Goal: Task Accomplishment & Management: Manage account settings

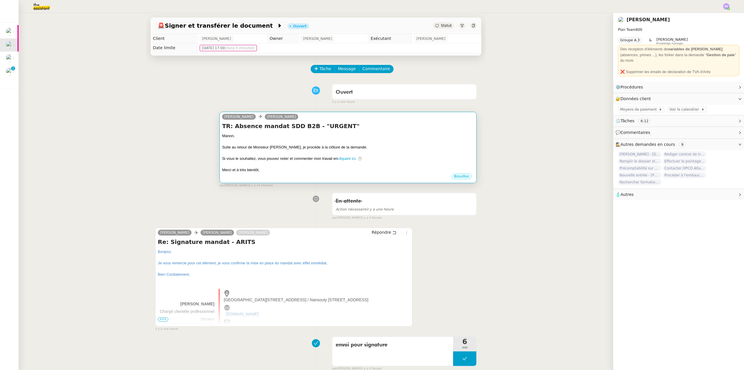
click at [389, 149] on div "Suite au retour de Monsieur [PERSON_NAME], je procède à la clôture de la demand…" at bounding box center [348, 147] width 252 height 6
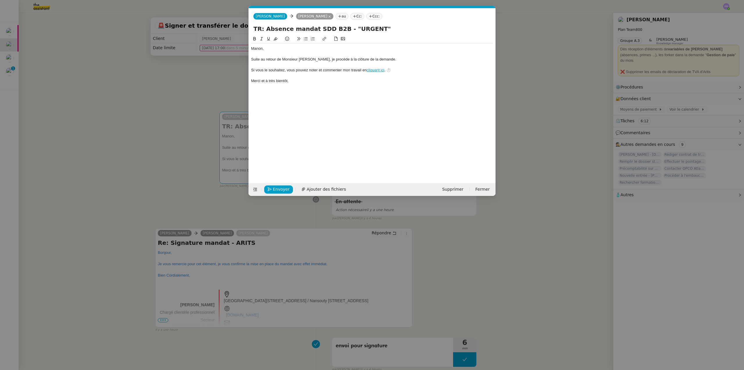
scroll to position [0, 12]
click at [278, 186] on span "Envoyer" at bounding box center [281, 189] width 17 height 7
click at [278, 186] on span "Confirmer l'envoi" at bounding box center [290, 189] width 35 height 7
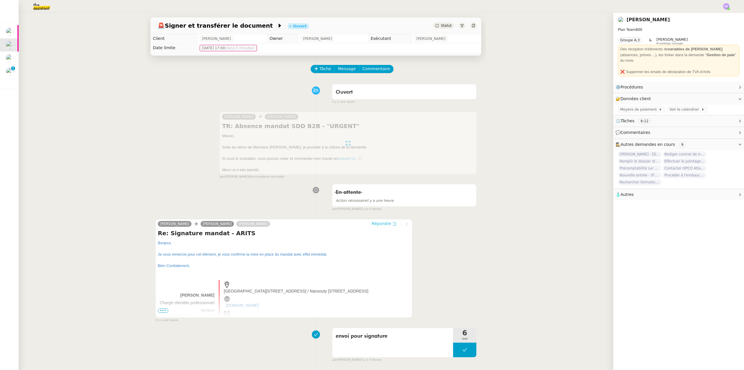
click at [376, 224] on span "Répondre" at bounding box center [381, 223] width 19 height 6
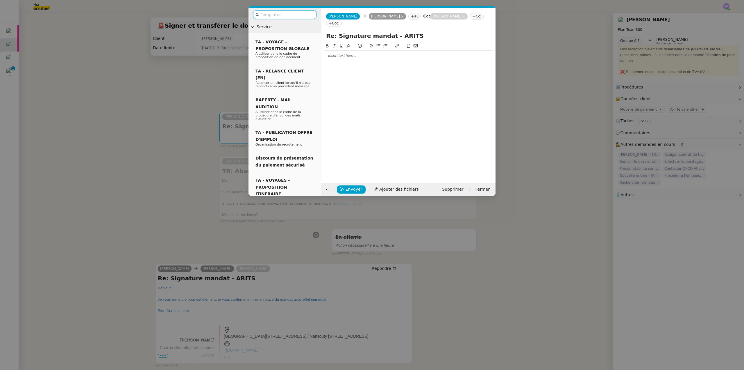
click at [335, 53] on div at bounding box center [409, 55] width 170 height 5
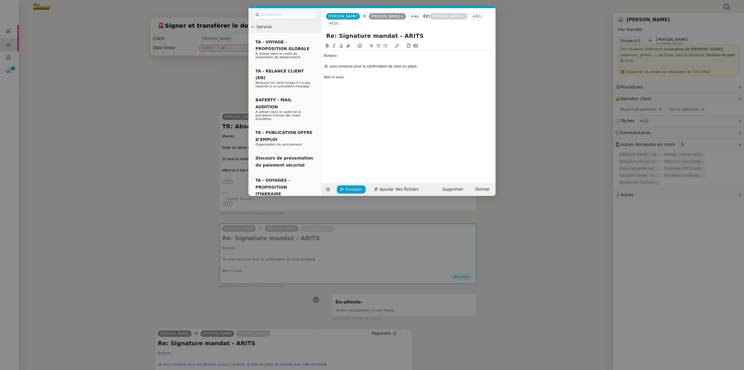
click at [330, 64] on div "JE vous remercie pour la confirmation de mise en place." at bounding box center [409, 66] width 170 height 5
click at [353, 74] on div "Bien à vous," at bounding box center [409, 76] width 170 height 5
click at [353, 190] on span "Envoyer" at bounding box center [354, 189] width 17 height 7
click at [353, 184] on span "Confirmer l'envoi" at bounding box center [363, 181] width 35 height 7
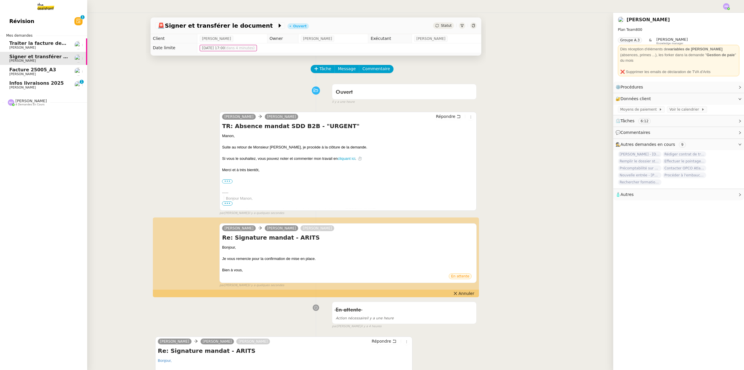
click at [35, 84] on span "Infos livraisons 2025" at bounding box center [36, 83] width 55 height 6
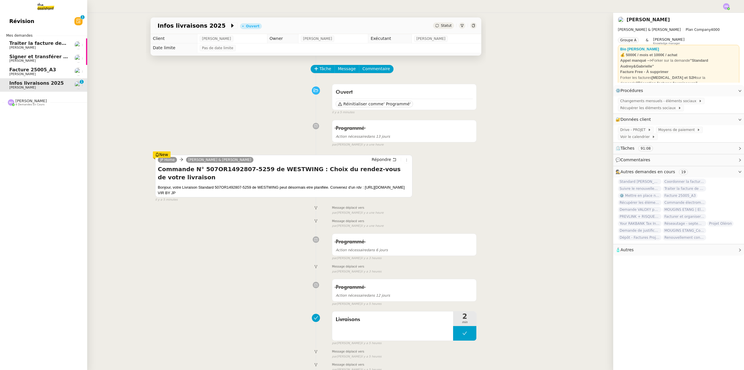
click at [34, 105] on span "4 demandes en cours" at bounding box center [29, 104] width 29 height 3
click at [48, 140] on span "Facturer le solde du contrat JEMMAPES" at bounding box center [62, 140] width 106 height 6
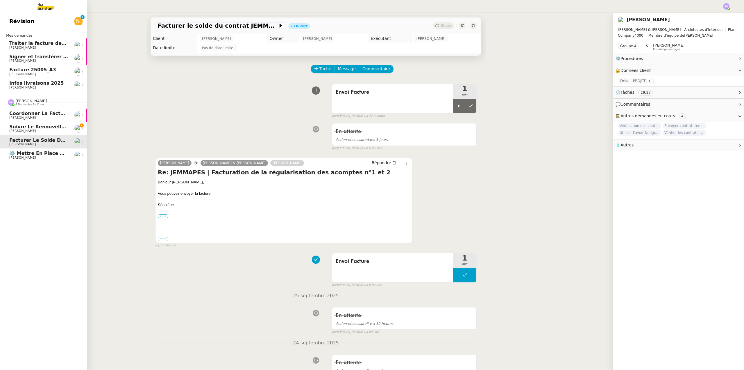
click at [51, 128] on span "Suivre le renouvellement produit Trimble" at bounding box center [64, 127] width 111 height 6
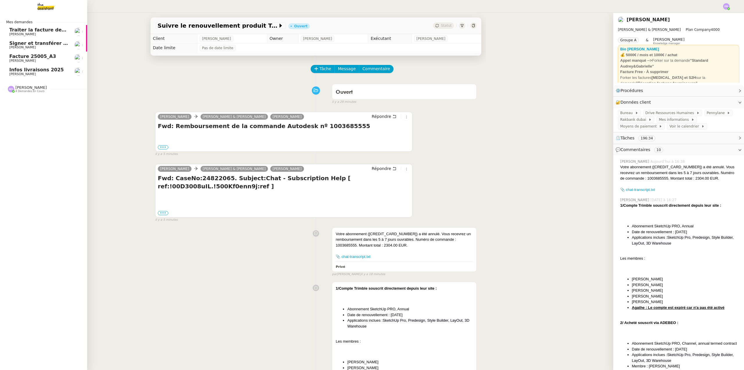
click at [47, 68] on span "Infos livraisons 2025" at bounding box center [36, 70] width 55 height 6
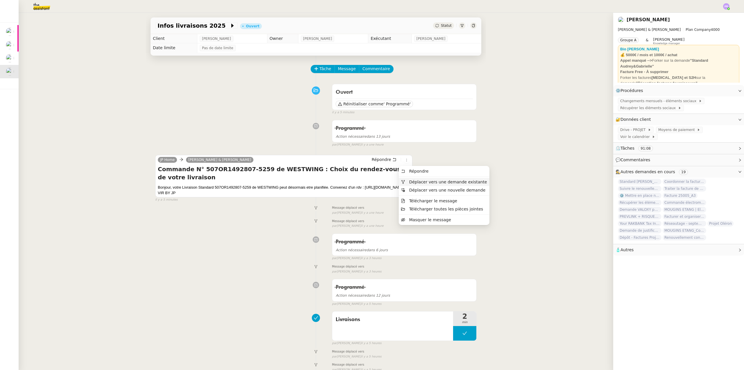
click at [414, 180] on span "Déplacer vers une demande existante" at bounding box center [448, 181] width 78 height 5
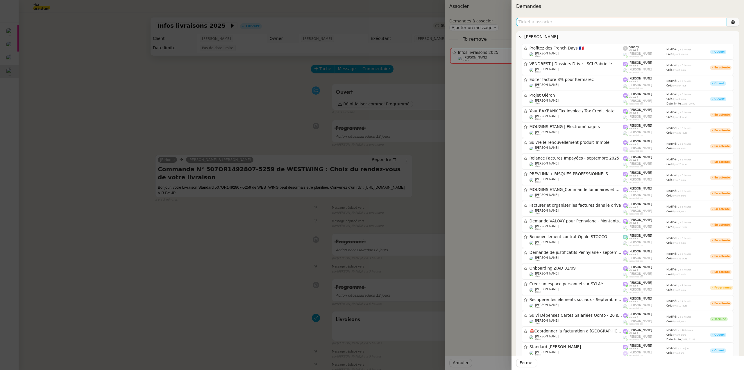
click at [539, 23] on input "text" at bounding box center [621, 22] width 211 height 8
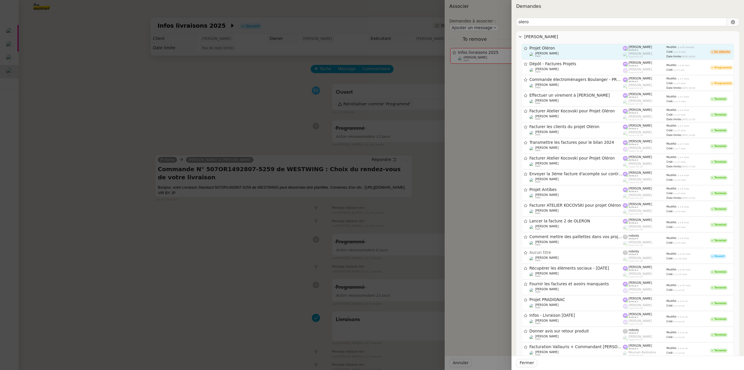
type input "olero"
click at [573, 52] on div "[PERSON_NAME] client" at bounding box center [577, 55] width 94 height 6
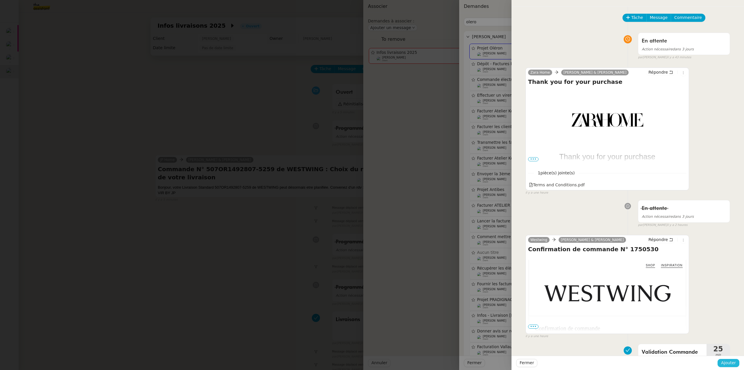
click at [734, 363] on span "Ajouter" at bounding box center [728, 362] width 15 height 7
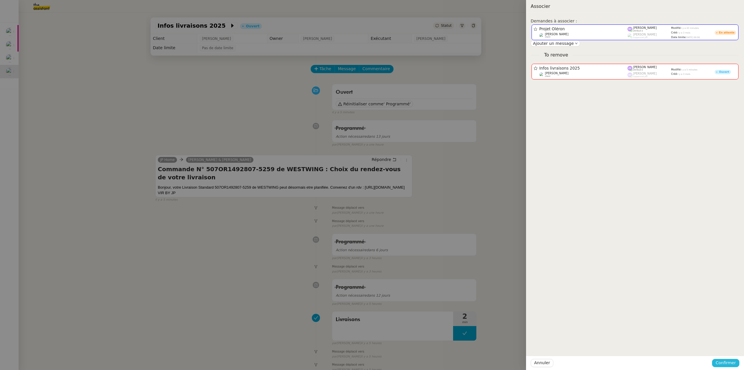
click at [734, 363] on span "Confirmer" at bounding box center [726, 362] width 20 height 7
click at [729, 363] on span "Confirmer" at bounding box center [726, 362] width 20 height 7
click at [731, 348] on span "Ajouter" at bounding box center [726, 347] width 15 height 6
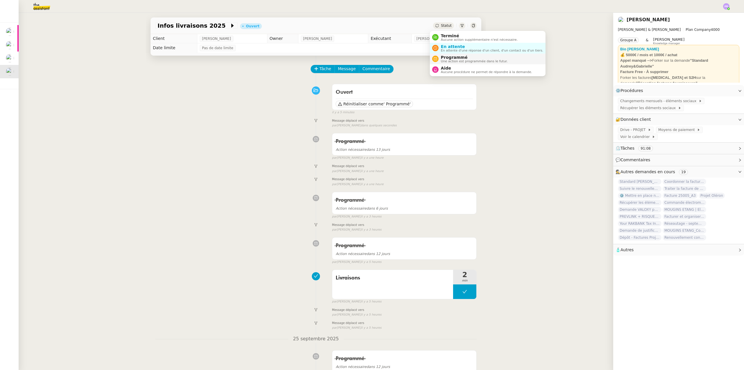
click at [461, 60] on span "Une action est programmée dans le futur." at bounding box center [474, 61] width 67 height 3
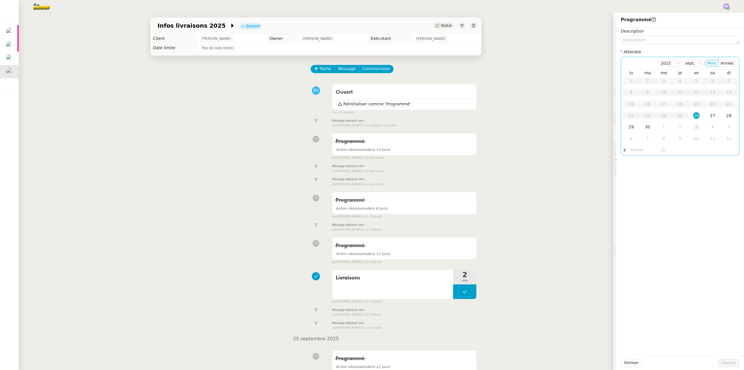
click at [694, 127] on div "3" at bounding box center [697, 127] width 6 height 6
click at [728, 359] on span "Sauver" at bounding box center [729, 362] width 14 height 7
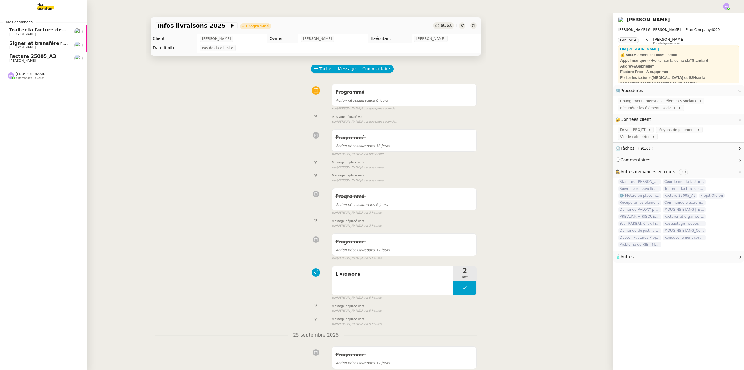
click at [38, 56] on span "Facture 25005_A3" at bounding box center [32, 57] width 47 height 6
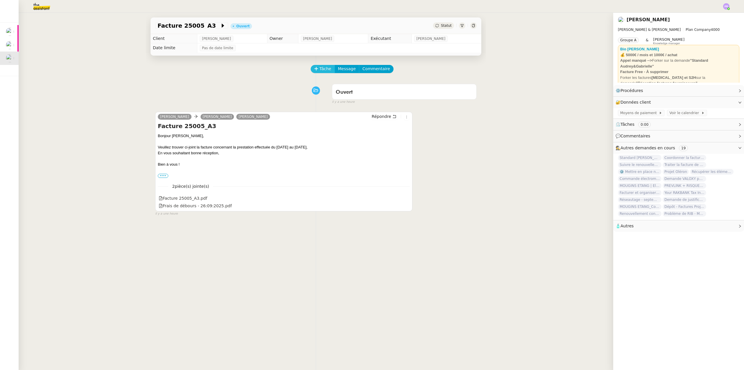
click at [316, 67] on button "Tâche" at bounding box center [323, 69] width 24 height 8
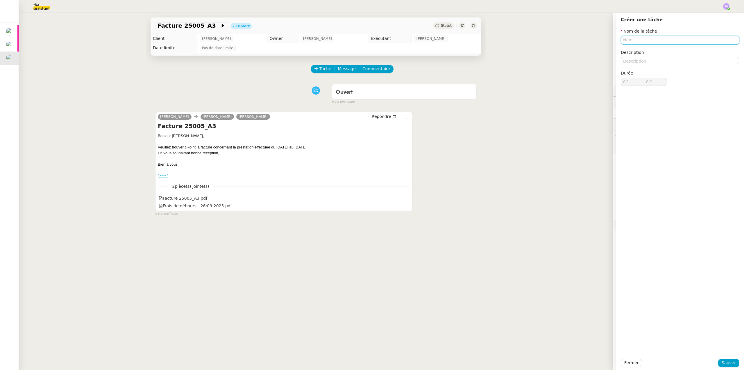
click at [642, 39] on input "text" at bounding box center [680, 40] width 119 height 8
click at [653, 49] on div "Validation de facture" at bounding box center [676, 50] width 114 height 5
type input "Validation de facture"
click at [725, 363] on span "Sauver" at bounding box center [729, 362] width 14 height 7
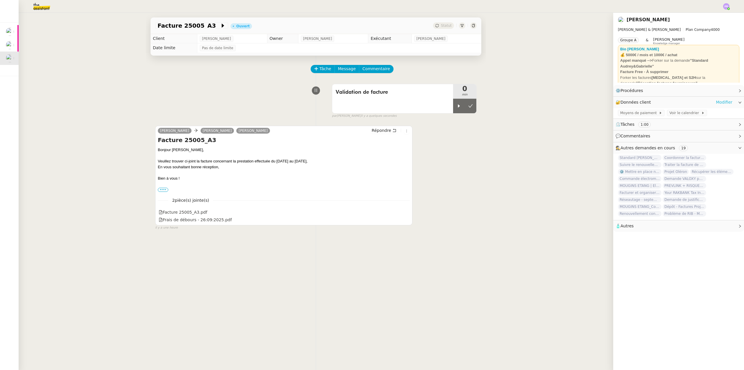
click at [716, 101] on link "Modifier" at bounding box center [724, 102] width 17 height 7
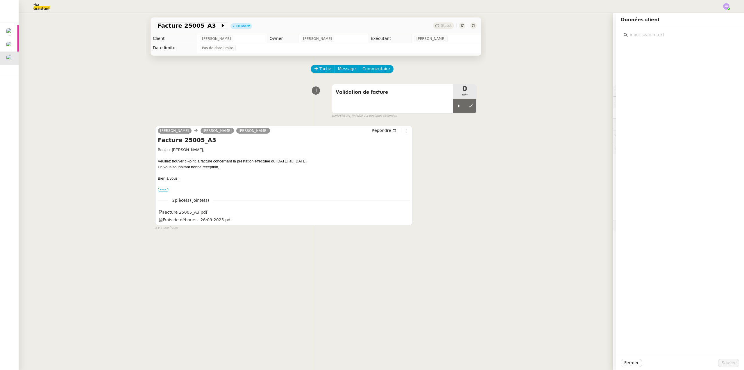
click at [659, 35] on input "text" at bounding box center [682, 35] width 109 height 8
type input "crédit"
drag, startPoint x: 682, startPoint y: 61, endPoint x: 679, endPoint y: 77, distance: 16.5
click at [682, 61] on h4 "[PERSON_NAME] [PERSON_NAME] ET [PERSON_NAME] [PERSON_NAME]" at bounding box center [684, 59] width 98 height 14
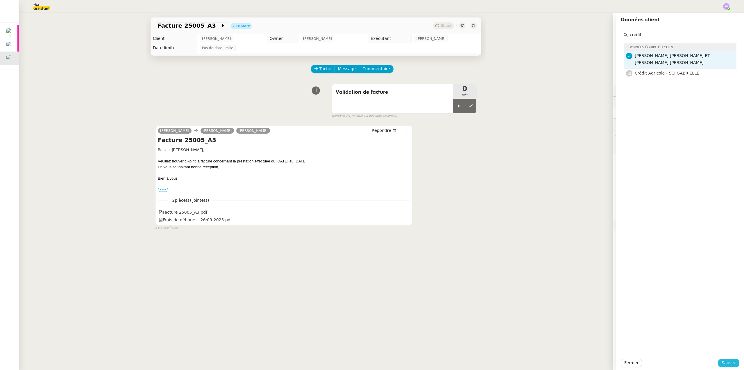
click at [726, 362] on span "Sauver" at bounding box center [729, 362] width 14 height 7
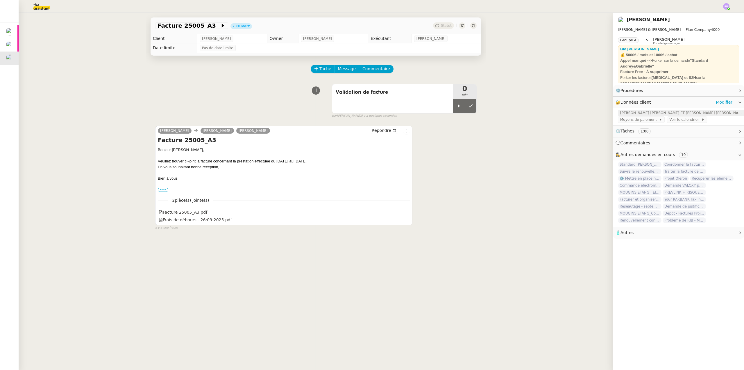
click at [657, 111] on span "[PERSON_NAME] [PERSON_NAME] ET [PERSON_NAME] [PERSON_NAME]" at bounding box center [682, 113] width 123 height 6
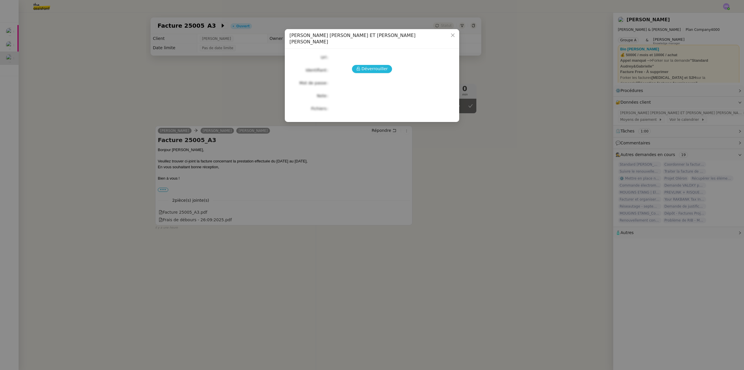
click at [376, 65] on span "Déverrouiller" at bounding box center [375, 68] width 26 height 7
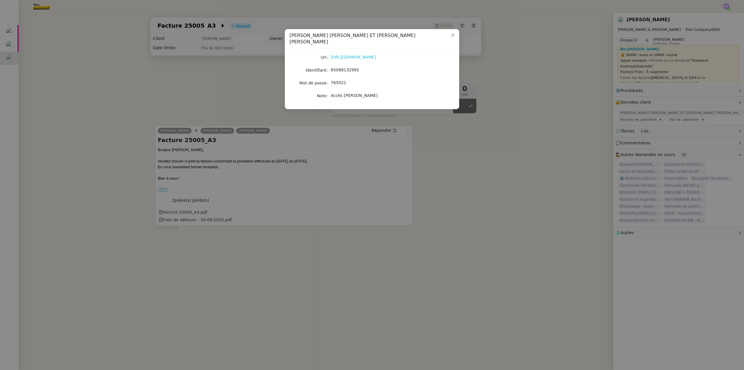
click at [370, 55] on link "[URL][DOMAIN_NAME]" at bounding box center [353, 57] width 45 height 5
drag, startPoint x: 356, startPoint y: 63, endPoint x: 332, endPoint y: 63, distance: 24.1
click at [332, 67] on div "65088132992" at bounding box center [379, 70] width 96 height 7
copy span "65088132992"
drag, startPoint x: 239, startPoint y: 232, endPoint x: 210, endPoint y: 227, distance: 30.1
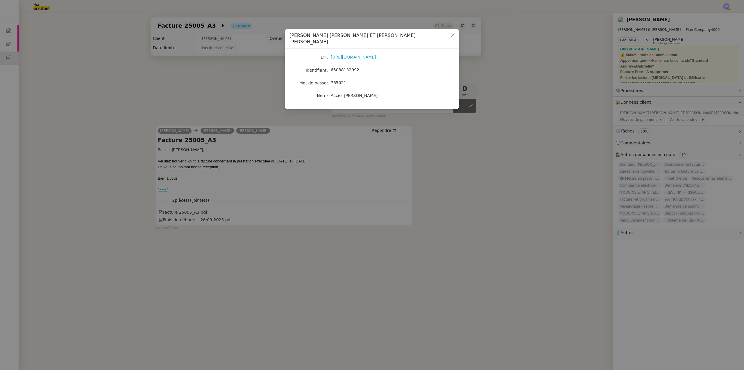
click at [239, 233] on nz-modal-container "Crédit Agricole - [PERSON_NAME] ET [PERSON_NAME] [PERSON_NAME] [URL][DOMAIN_NAM…" at bounding box center [372, 185] width 744 height 370
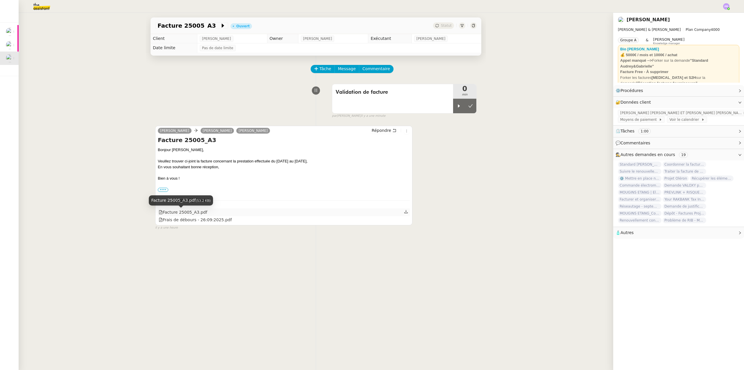
click at [185, 211] on div "Facture 25005_A3.pdf" at bounding box center [183, 212] width 49 height 7
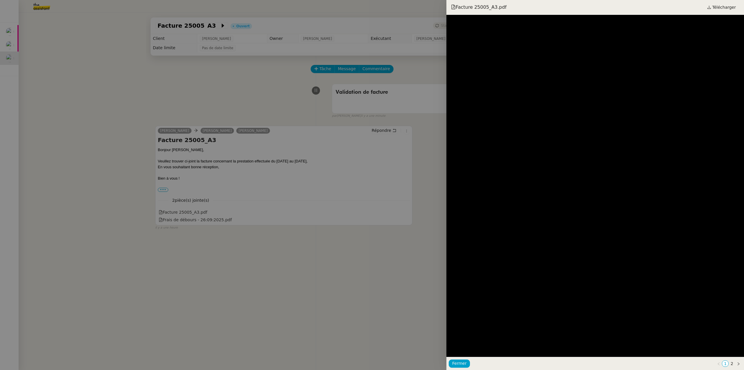
click at [194, 233] on div at bounding box center [372, 185] width 744 height 370
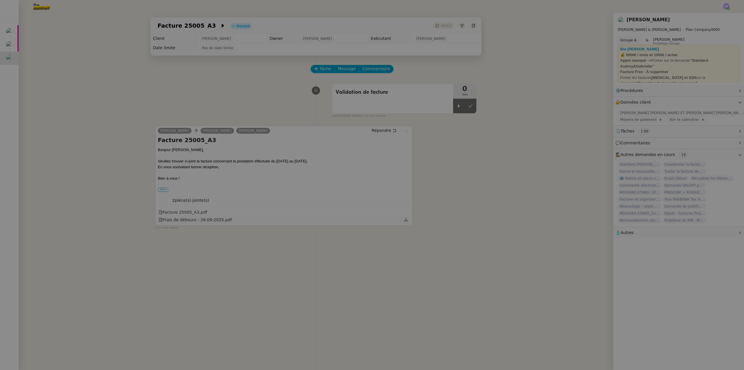
click at [200, 220] on div "Frais de débours - 26:09:2025.pdf" at bounding box center [195, 219] width 73 height 7
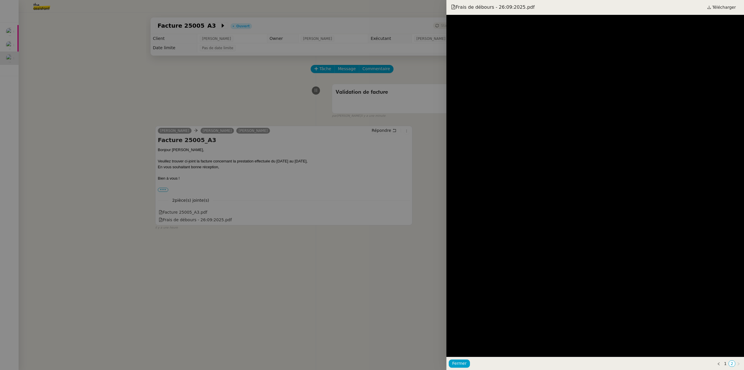
click at [168, 225] on div at bounding box center [372, 185] width 744 height 370
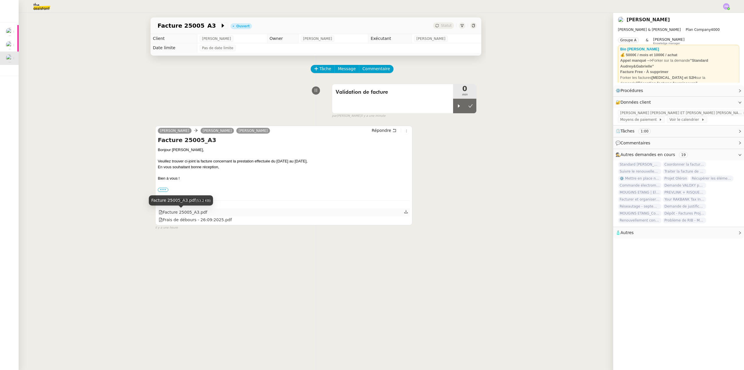
click at [179, 213] on div "Facture 25005_A3.pdf" at bounding box center [183, 212] width 49 height 7
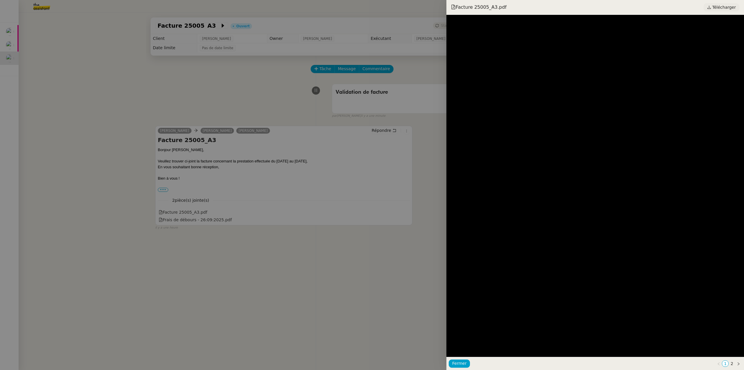
click at [718, 9] on span "Télécharger" at bounding box center [725, 7] width 24 height 8
drag, startPoint x: 54, startPoint y: 53, endPoint x: 0, endPoint y: 64, distance: 54.9
click at [52, 53] on div at bounding box center [372, 185] width 744 height 370
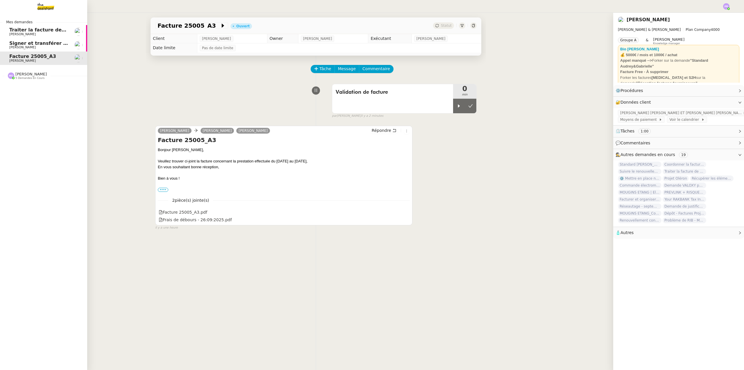
click at [27, 75] on span "[PERSON_NAME]" at bounding box center [30, 74] width 31 height 4
click at [53, 101] on span "Suivre le renouvellement produit Trimble" at bounding box center [64, 100] width 111 height 6
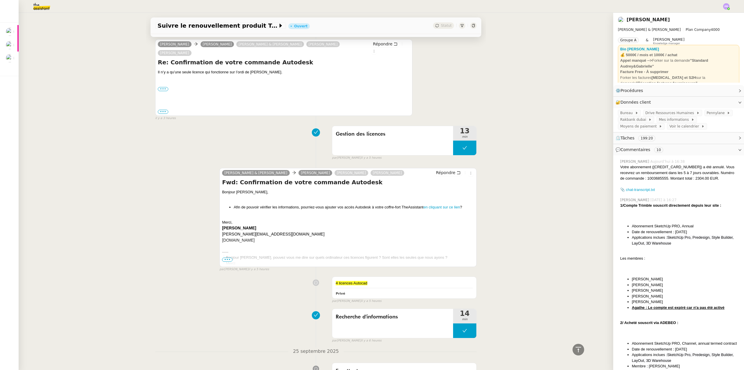
scroll to position [1047, 0]
click at [454, 140] on button at bounding box center [464, 147] width 23 height 15
click at [453, 140] on div at bounding box center [459, 147] width 12 height 15
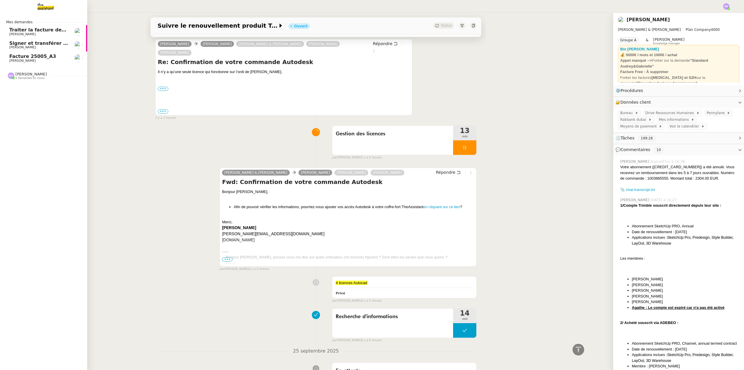
click at [45, 56] on span "Facture 25005_A3" at bounding box center [32, 57] width 47 height 6
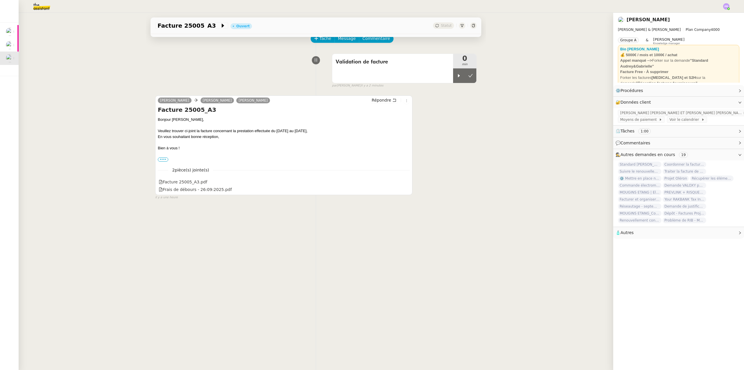
scroll to position [19, 0]
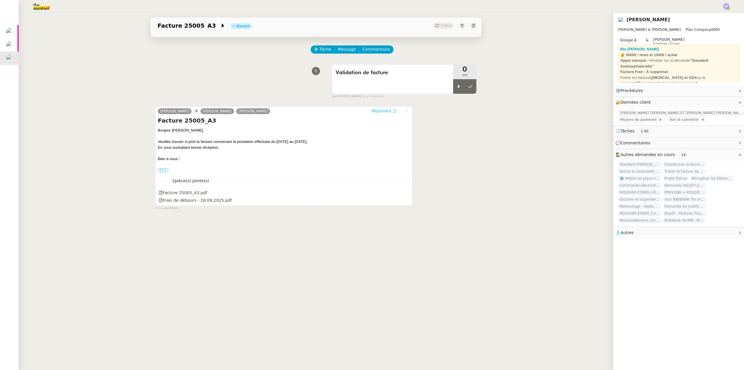
click at [376, 110] on span "Répondre" at bounding box center [381, 111] width 19 height 6
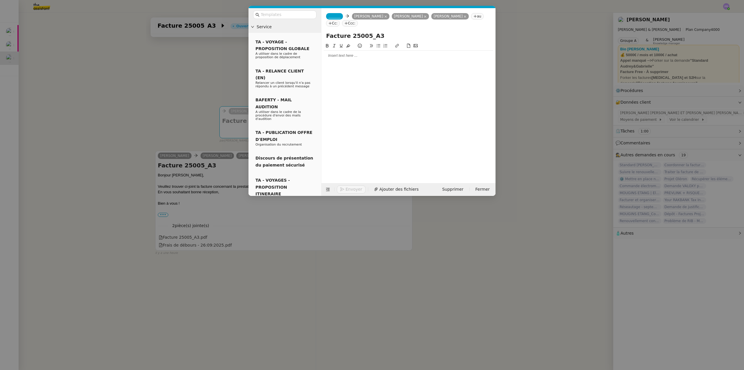
click at [342, 54] on div at bounding box center [409, 55] width 170 height 5
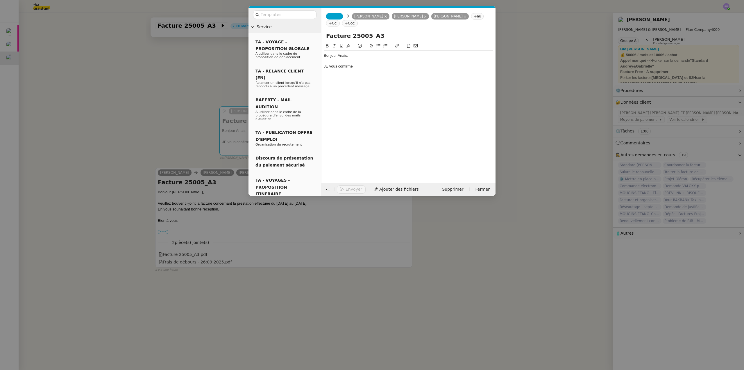
click at [330, 66] on div "JE vous confirme" at bounding box center [409, 66] width 170 height 5
drag, startPoint x: 236, startPoint y: 71, endPoint x: 0, endPoint y: 48, distance: 237.2
click at [236, 71] on nz-modal-container "Service TA - VOYAGE - PROPOSITION GLOBALE A utiliser dans le cadre de propositi…" at bounding box center [372, 185] width 744 height 370
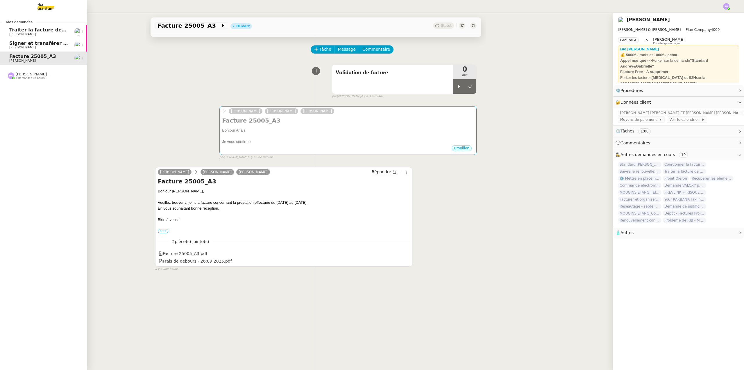
click at [44, 76] on nz-divider "[PERSON_NAME] 5 demandes en cours" at bounding box center [45, 76] width 87 height 8
click at [37, 100] on span "Suivre le renouvellement produit Trimble" at bounding box center [64, 100] width 111 height 6
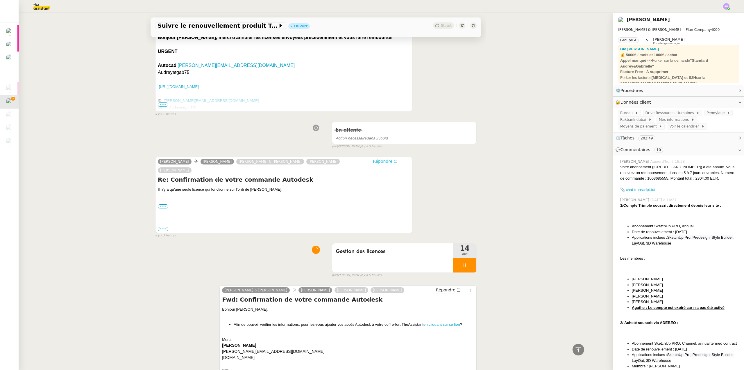
scroll to position [1025, 0]
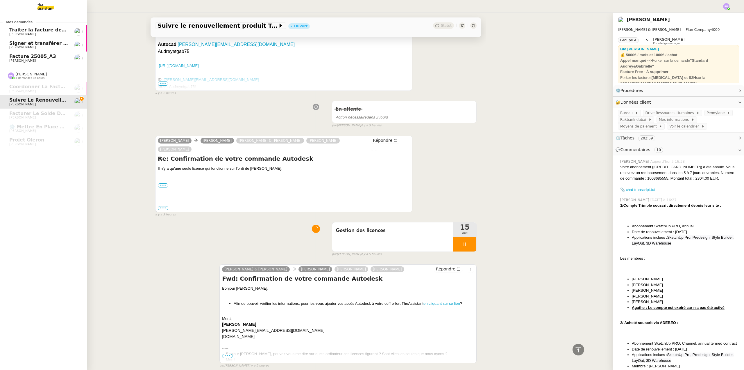
click at [47, 31] on span "Traiter la facture de septembre 2025" at bounding box center [57, 30] width 97 height 6
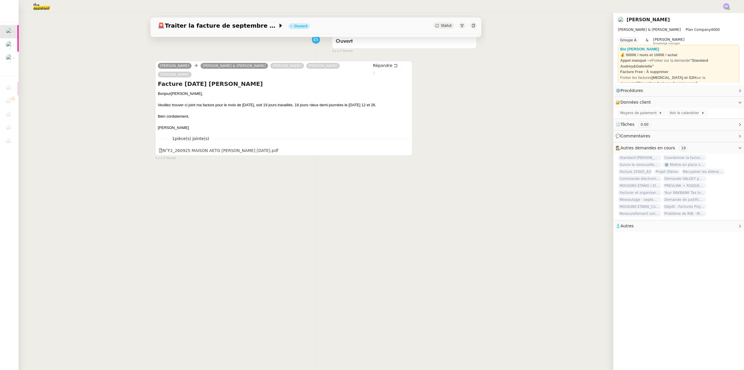
scroll to position [49, 0]
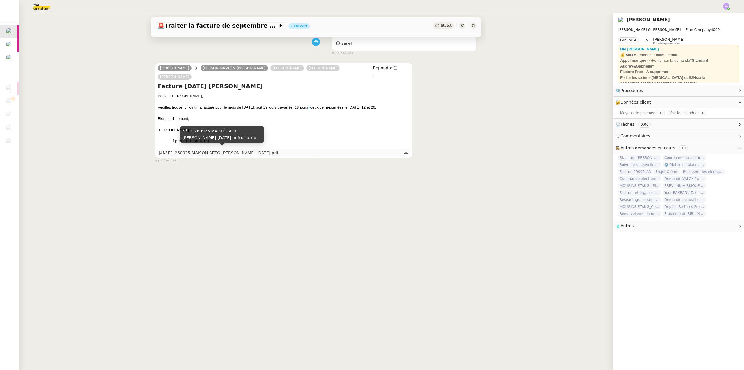
click at [260, 149] on div "N°F2_260925 MAISON AETG [PERSON_NAME] [DATE].pdf" at bounding box center [219, 152] width 120 height 7
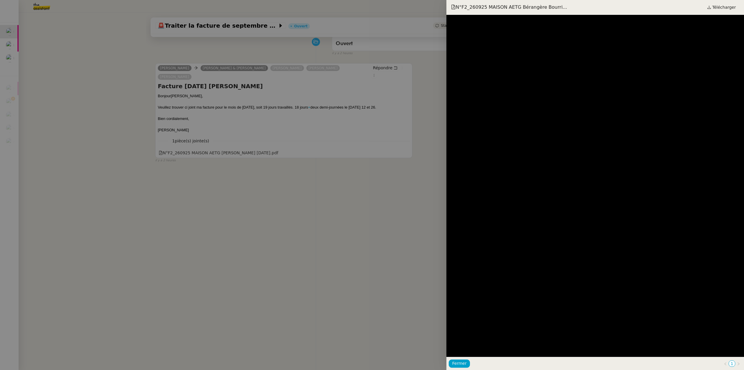
click at [66, 66] on div at bounding box center [372, 185] width 744 height 370
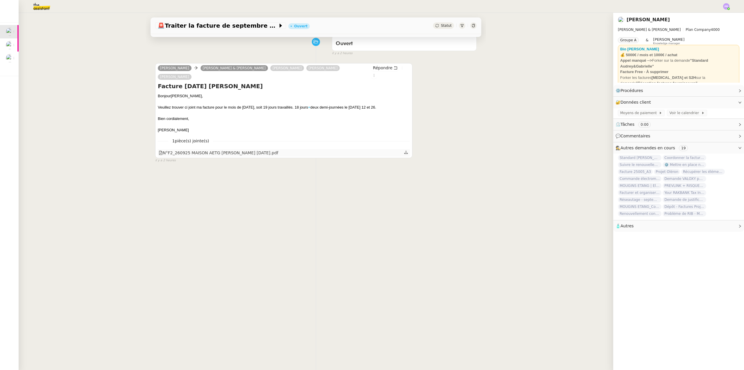
click at [252, 152] on div "N°F2_260925 MAISON AETG [PERSON_NAME] [DATE].pdf" at bounding box center [219, 152] width 120 height 7
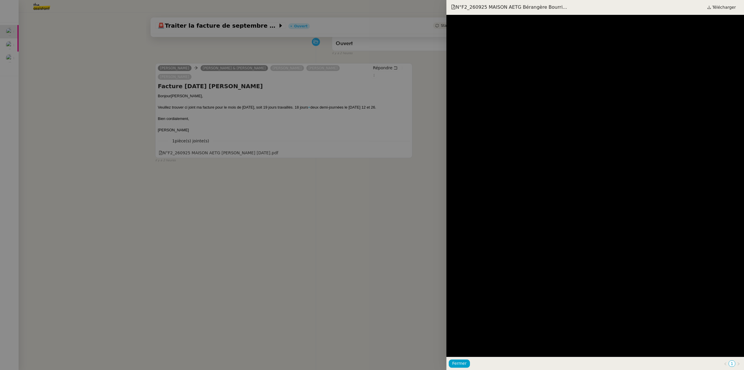
click at [97, 97] on div at bounding box center [372, 185] width 744 height 370
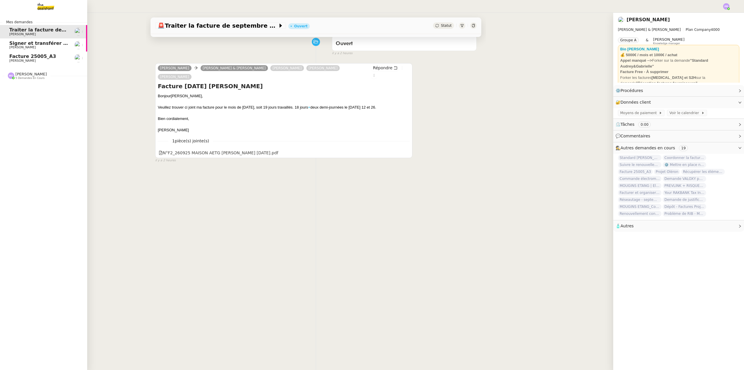
click at [25, 76] on span "[PERSON_NAME]" at bounding box center [30, 74] width 31 height 4
click at [46, 99] on span "Suivre le renouvellement produit Trimble" at bounding box center [64, 100] width 111 height 6
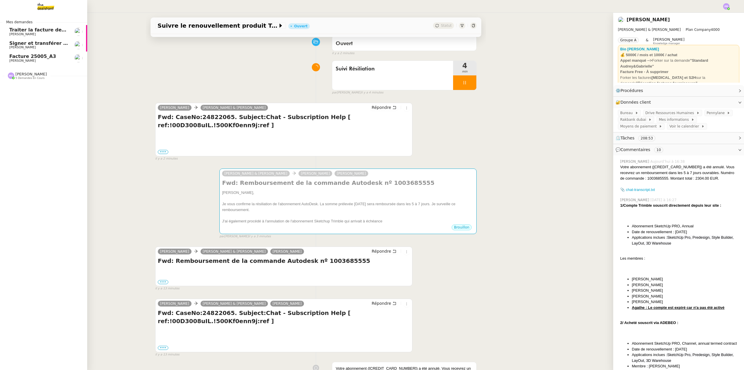
click at [53, 43] on span "Signer et transférer le document" at bounding box center [52, 43] width 86 height 6
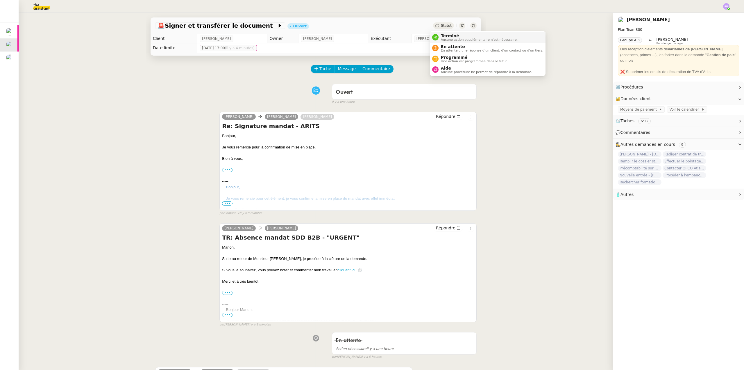
click at [453, 35] on span "Terminé" at bounding box center [479, 35] width 77 height 5
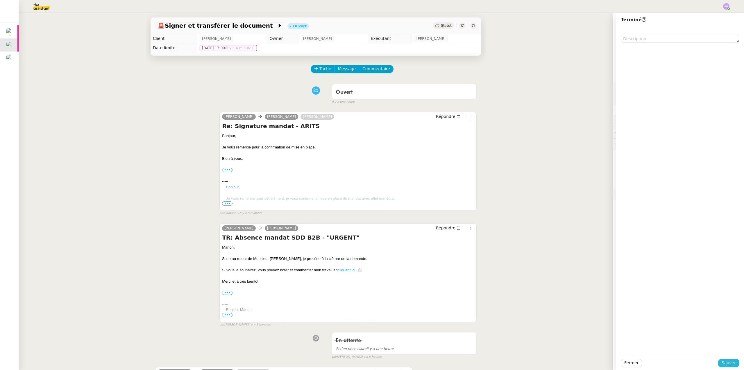
click at [726, 361] on span "Sauver" at bounding box center [729, 362] width 14 height 7
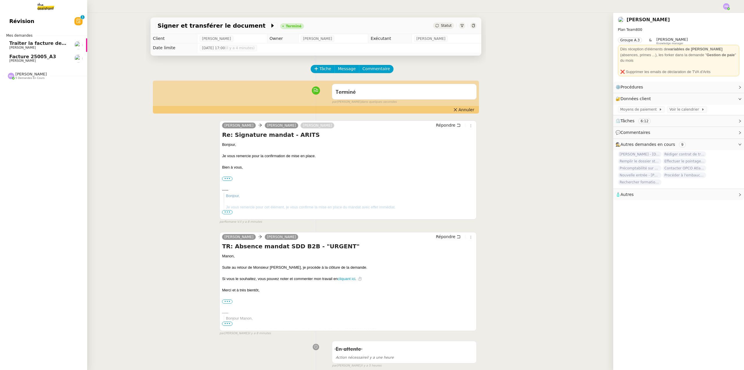
click at [48, 56] on span "Facture 25005_A3" at bounding box center [38, 56] width 59 height 5
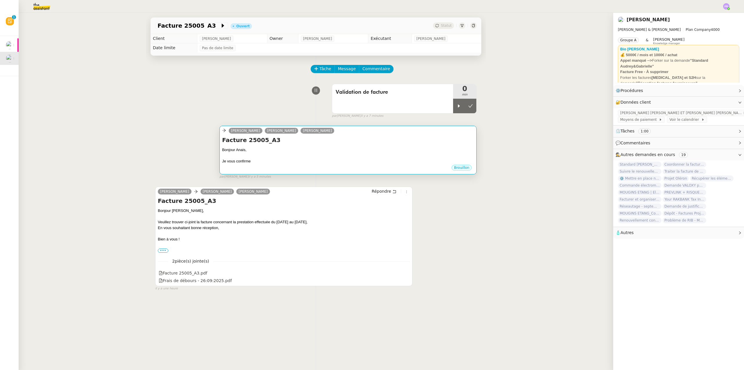
click at [288, 143] on h4 "Facture 25005_A3" at bounding box center [348, 140] width 252 height 8
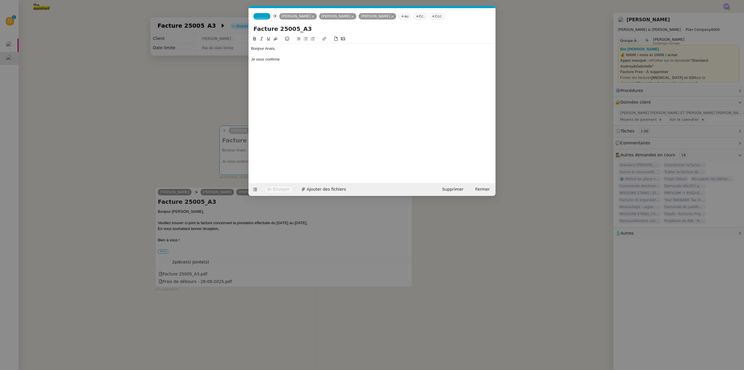
scroll to position [0, 12]
click at [286, 57] on div "Je vous confirme" at bounding box center [372, 59] width 242 height 5
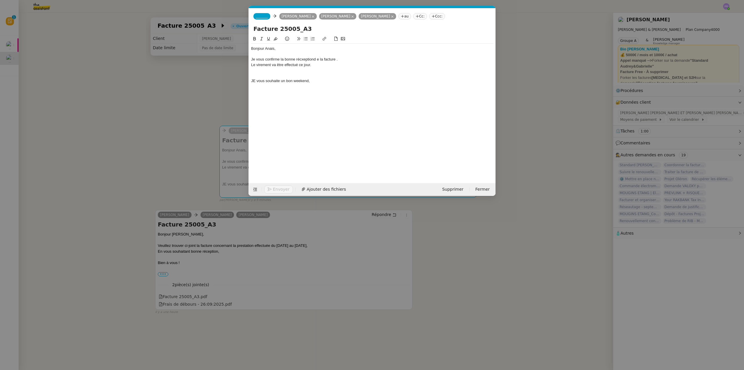
click at [257, 79] on div "JE vous souhaite un bon weekend," at bounding box center [372, 80] width 242 height 5
click at [325, 81] on div "Je vous souhaite un bon weekend," at bounding box center [372, 80] width 242 height 5
drag, startPoint x: 291, startPoint y: 81, endPoint x: 287, endPoint y: 80, distance: 4.7
click at [287, 80] on div "Je vous souhaite un bon weekend," at bounding box center [372, 80] width 242 height 5
click at [308, 59] on div "Je vous confirme la bonne récxeptiond e la facture ." at bounding box center [372, 59] width 242 height 5
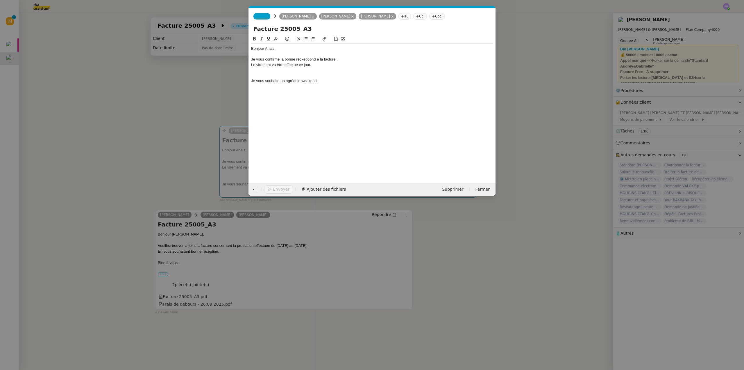
click at [0, 0] on lt-strong "eption" at bounding box center [0, 0] width 0 height 0
click at [313, 58] on div "Je vous confirme la bonne réception e la facture ." at bounding box center [372, 59] width 242 height 5
click at [335, 60] on div "Je vous confirme la bonne réception de la facture ." at bounding box center [372, 59] width 242 height 5
click at [335, 62] on div "Je vous confirme la bonne réception de la facture." at bounding box center [372, 59] width 242 height 5
click at [339, 60] on div "Je vous confirme la bonne réception de la facture." at bounding box center [372, 59] width 242 height 5
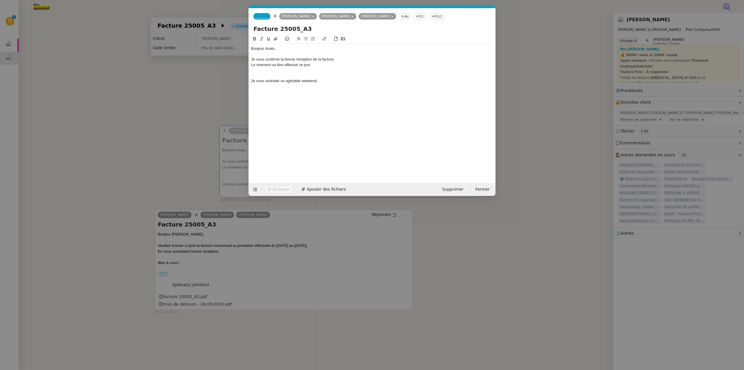
click at [339, 58] on div "Je vous confirme la bonne réception de la facture." at bounding box center [372, 59] width 242 height 5
click at [257, 15] on span "_______" at bounding box center [262, 16] width 12 height 4
click at [283, 28] on span "[PERSON_NAME][EMAIL_ADDRESS][DOMAIN_NAME]" at bounding box center [297, 29] width 83 height 3
click at [368, 17] on icon at bounding box center [369, 16] width 2 height 2
click at [348, 59] on div "Je vous confirme la bonne réception de la facture." at bounding box center [372, 59] width 242 height 5
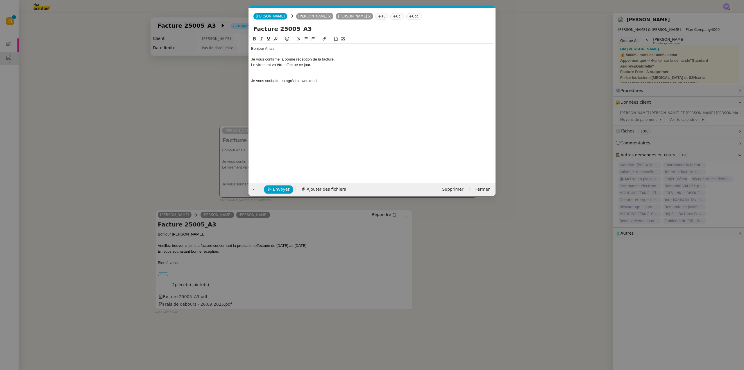
click at [270, 77] on div at bounding box center [372, 75] width 242 height 5
click at [352, 59] on div "Je vous confirme la bonne réception de la facture." at bounding box center [372, 59] width 242 height 5
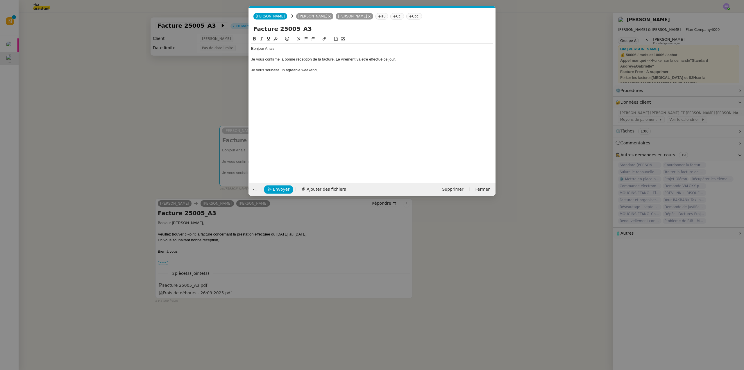
click at [174, 74] on nz-modal-container "Service TA - VOYAGE - PROPOSITION GLOBALE A utiliser dans le cadre de propositi…" at bounding box center [372, 185] width 744 height 370
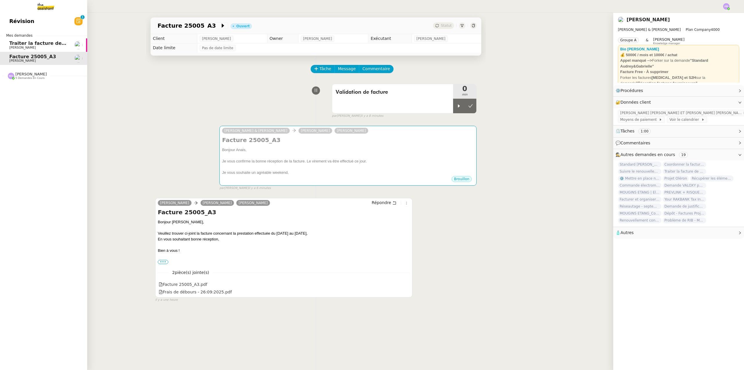
click at [26, 74] on span "[PERSON_NAME]" at bounding box center [30, 74] width 31 height 4
click at [47, 102] on span "Suivre le renouvellement produit Trimble" at bounding box center [64, 100] width 111 height 6
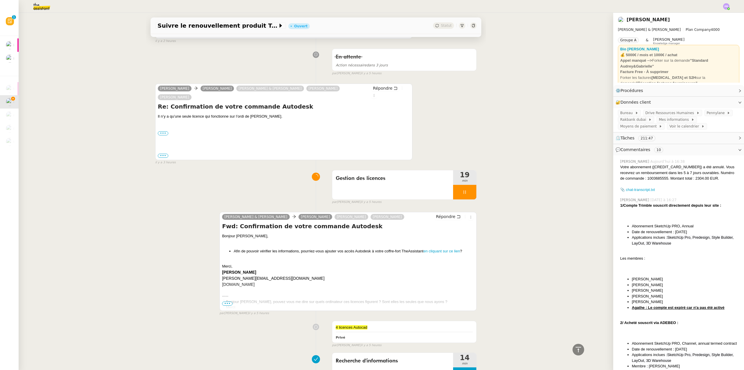
scroll to position [1192, 0]
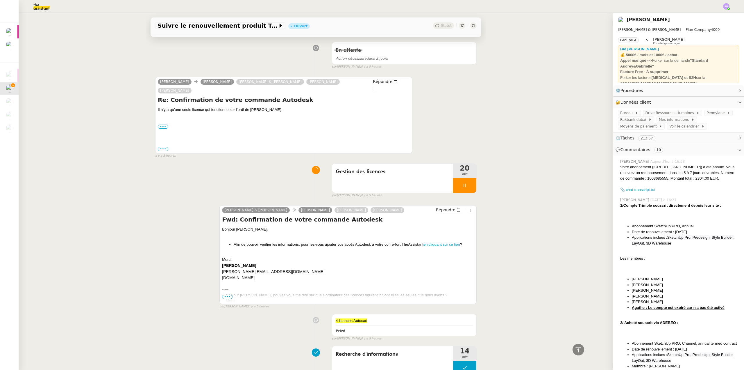
click at [45, 10] on img at bounding box center [37, 6] width 45 height 13
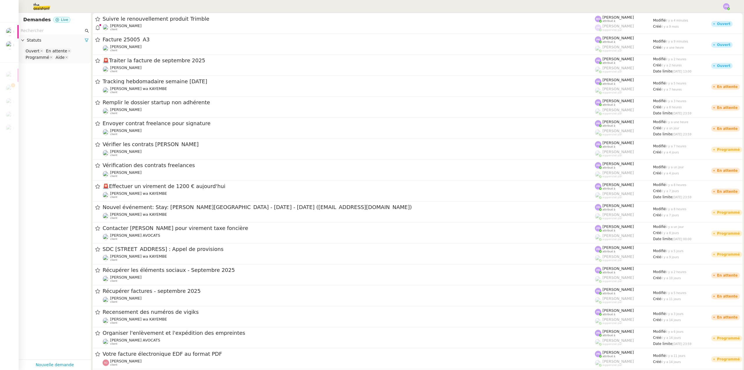
click at [40, 31] on input "text" at bounding box center [52, 30] width 63 height 7
drag, startPoint x: 39, startPoint y: 104, endPoint x: 3, endPoint y: 94, distance: 37.1
click at [38, 104] on app-tickets-filter "Statuts Ouvert En attente Programmé Aide" at bounding box center [55, 193] width 72 height 332
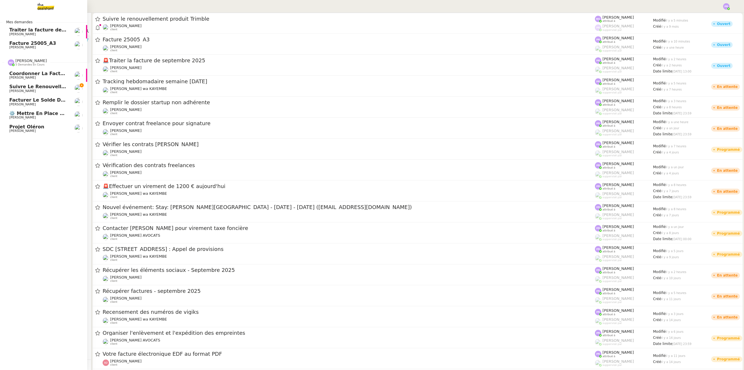
click at [26, 88] on span "Suivre le renouvellement produit Trimble" at bounding box center [64, 87] width 111 height 6
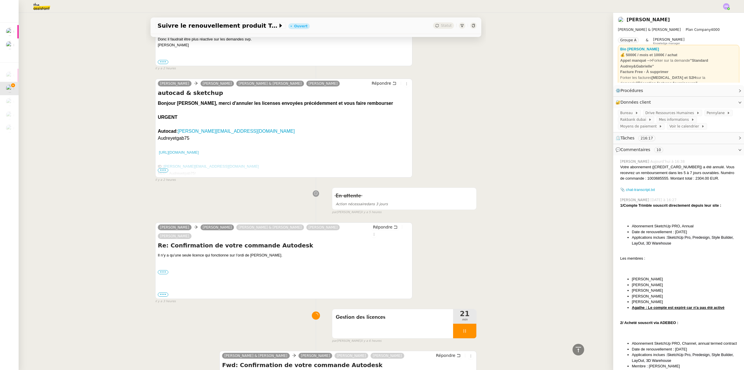
scroll to position [1192, 0]
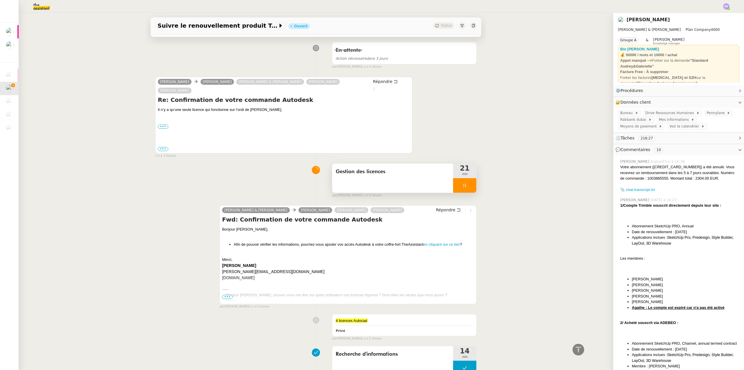
click at [465, 178] on div at bounding box center [464, 185] width 23 height 15
click at [468, 183] on icon at bounding box center [470, 185] width 5 height 5
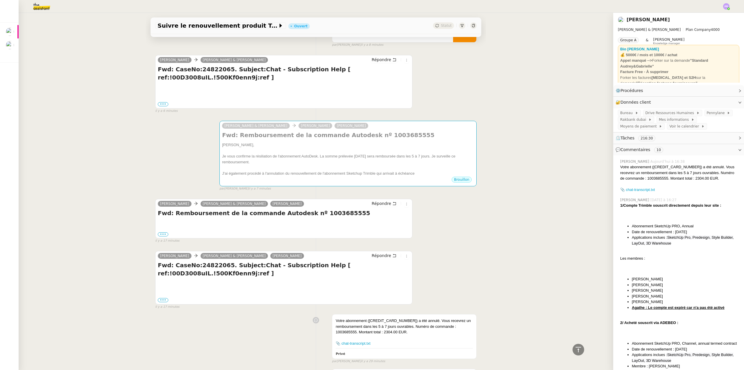
scroll to position [0, 0]
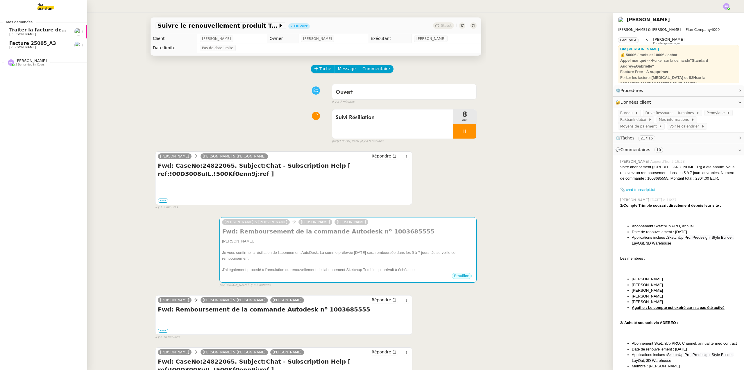
click at [41, 46] on div "Facture 25005_A3 [PERSON_NAME]" at bounding box center [38, 45] width 59 height 9
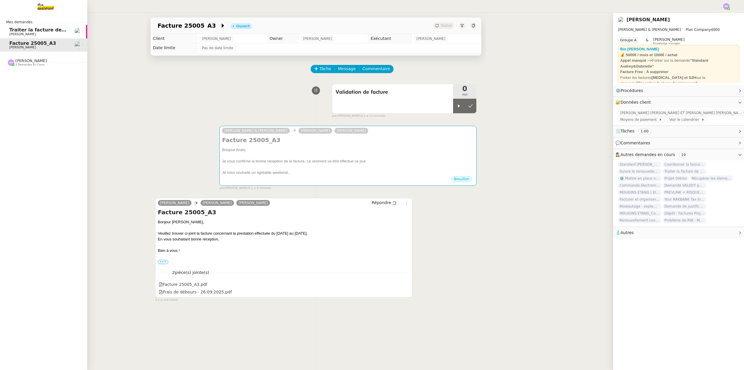
click at [50, 33] on span "[PERSON_NAME]" at bounding box center [38, 34] width 59 height 3
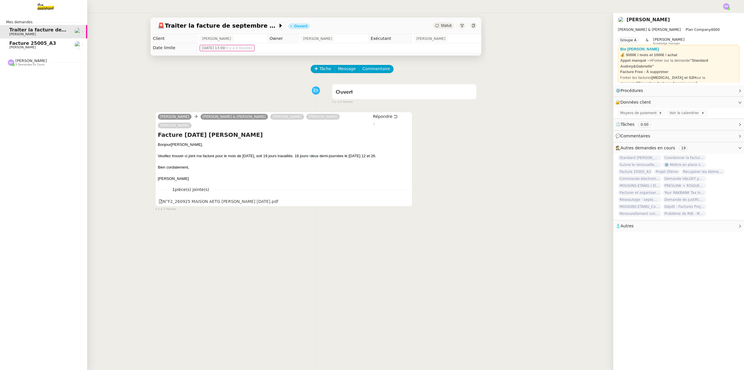
click at [35, 42] on span "Facture 25005_A3" at bounding box center [32, 43] width 47 height 6
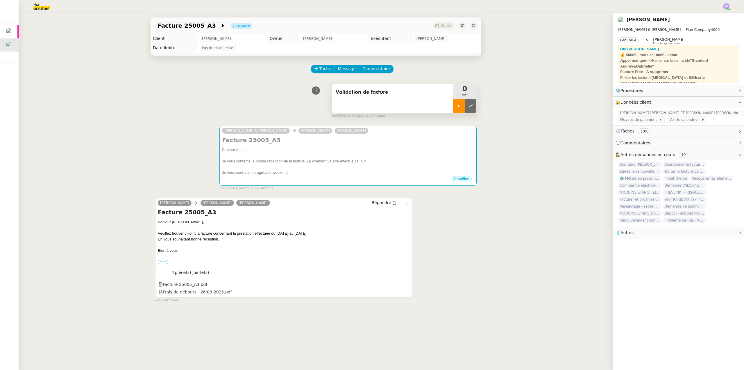
click at [457, 105] on icon at bounding box center [459, 106] width 5 height 5
click at [633, 111] on span "[PERSON_NAME] [PERSON_NAME] ET [PERSON_NAME] [PERSON_NAME]" at bounding box center [682, 113] width 123 height 6
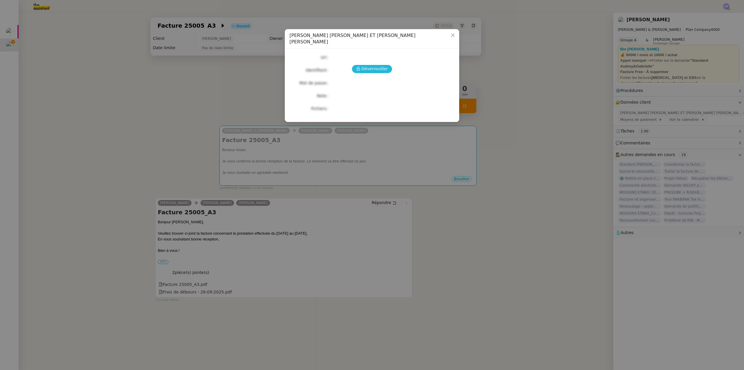
click at [378, 65] on span "Déverrouiller" at bounding box center [375, 68] width 26 height 7
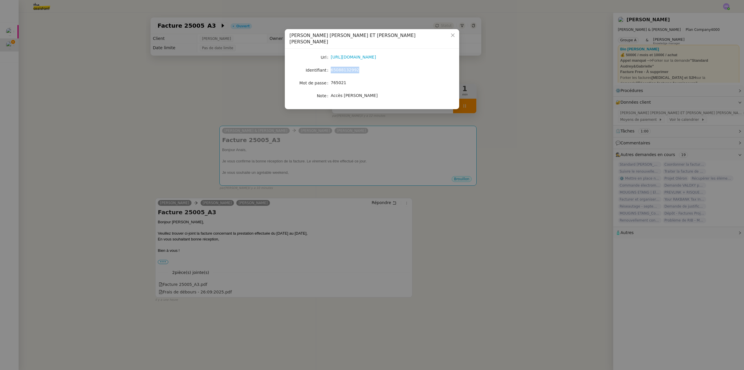
copy span "65088132992"
drag, startPoint x: 355, startPoint y: 64, endPoint x: 332, endPoint y: 61, distance: 23.7
click at [332, 67] on div "65088132992" at bounding box center [379, 70] width 96 height 7
click at [132, 63] on nz-modal-container "Crédit Agricole - [PERSON_NAME] ET [PERSON_NAME] [PERSON_NAME] [URL][DOMAIN_NAM…" at bounding box center [372, 185] width 744 height 370
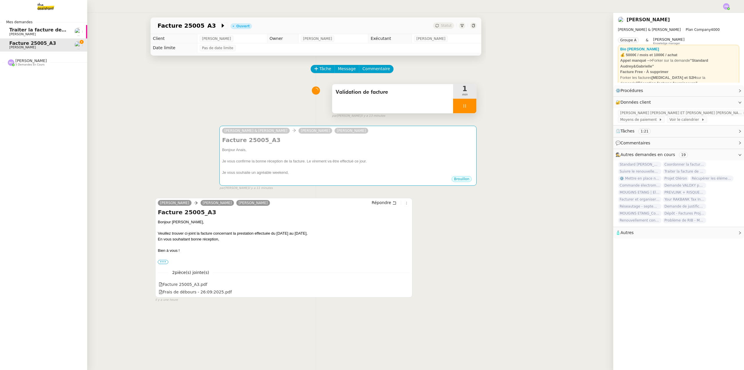
click at [41, 30] on span "Traiter la facture de septembre 2025" at bounding box center [57, 30] width 97 height 6
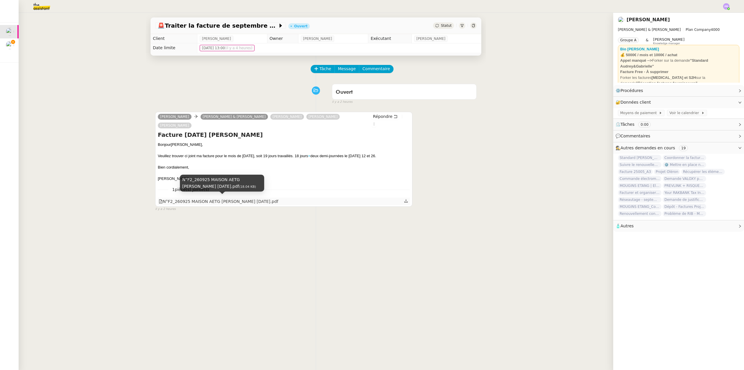
click at [219, 199] on div "N°F2_260925 MAISON AETG [PERSON_NAME] [DATE].pdf" at bounding box center [219, 201] width 120 height 7
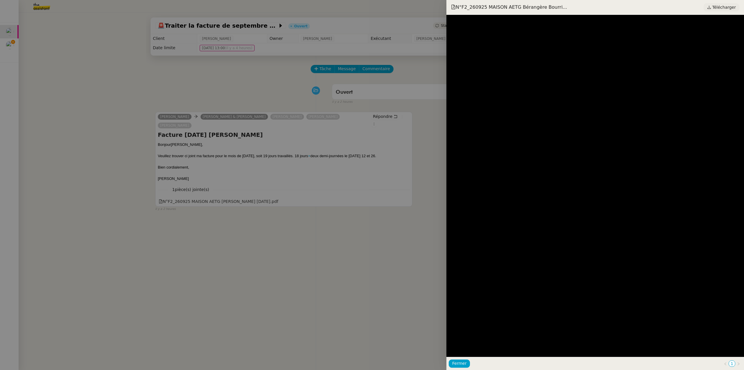
click at [718, 6] on span "Télécharger" at bounding box center [725, 7] width 24 height 8
click at [269, 97] on div at bounding box center [372, 185] width 744 height 370
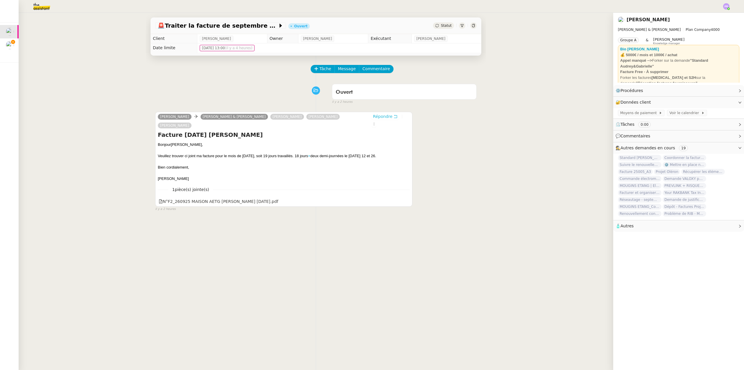
click at [379, 116] on span "Répondre" at bounding box center [382, 116] width 19 height 6
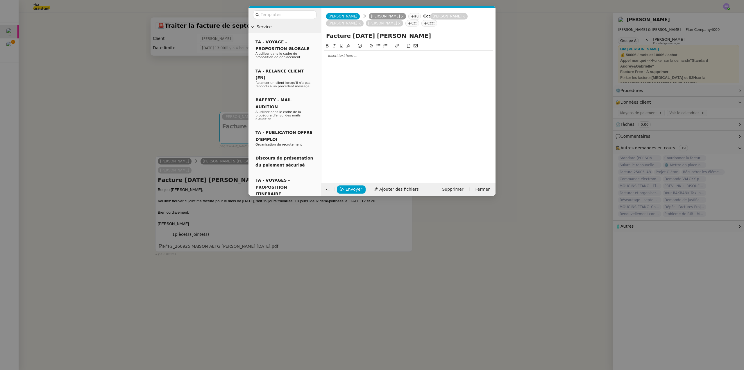
click at [344, 58] on div at bounding box center [409, 55] width 170 height 5
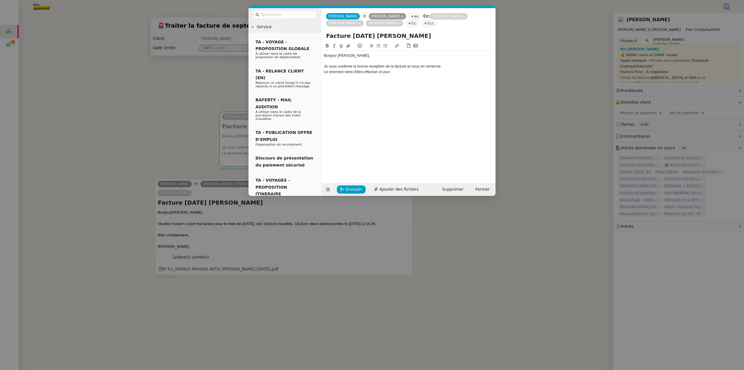
drag, startPoint x: 112, startPoint y: 67, endPoint x: 118, endPoint y: 72, distance: 8.0
click at [112, 67] on nz-modal-container "Service TA - VOYAGE - PROPOSITION GLOBALE A utiliser dans le cadre de propositi…" at bounding box center [372, 185] width 744 height 370
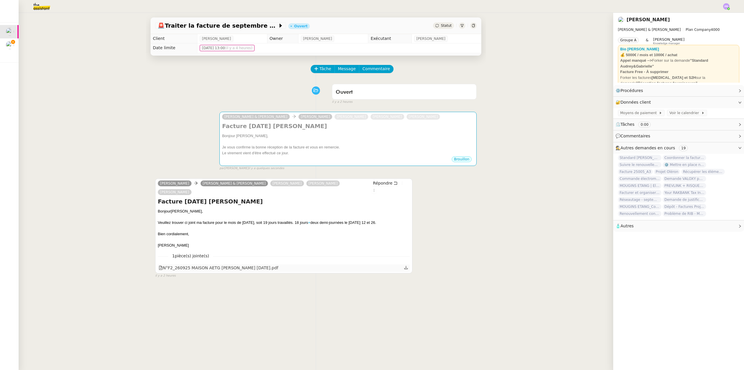
click at [247, 265] on div "N°F2_260925 MAISON AETG [PERSON_NAME] [DATE].pdf" at bounding box center [219, 267] width 120 height 7
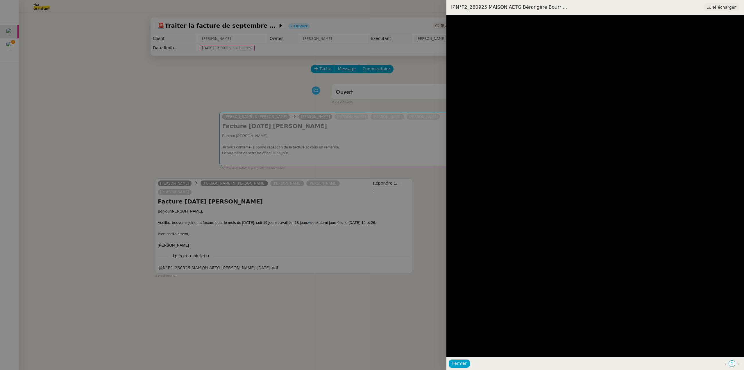
click at [727, 8] on span "Télécharger" at bounding box center [725, 7] width 24 height 8
click at [168, 124] on div at bounding box center [372, 185] width 744 height 370
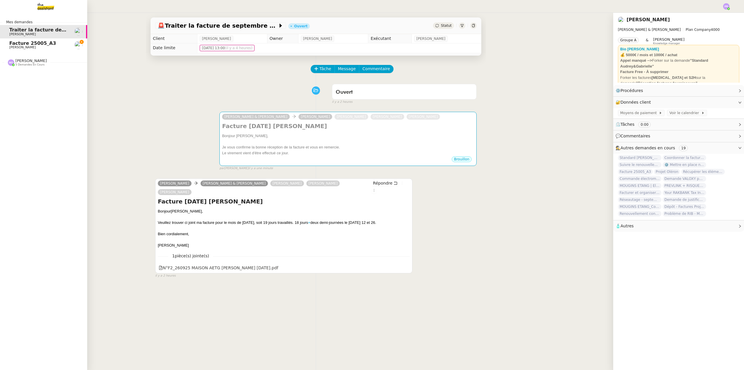
click at [26, 42] on span "Facture 25005_A3" at bounding box center [32, 43] width 47 height 6
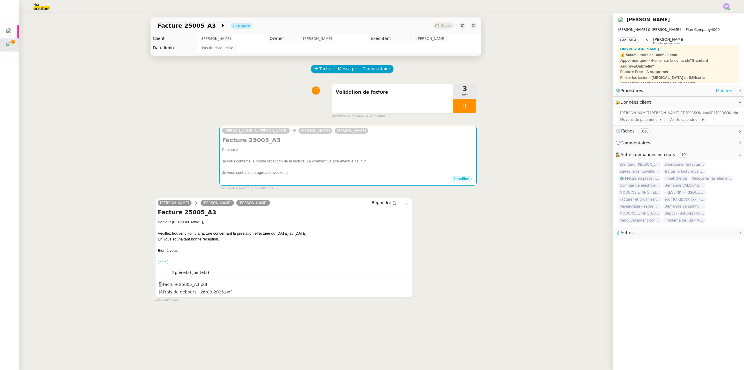
click at [719, 89] on link "Modifier" at bounding box center [724, 90] width 17 height 7
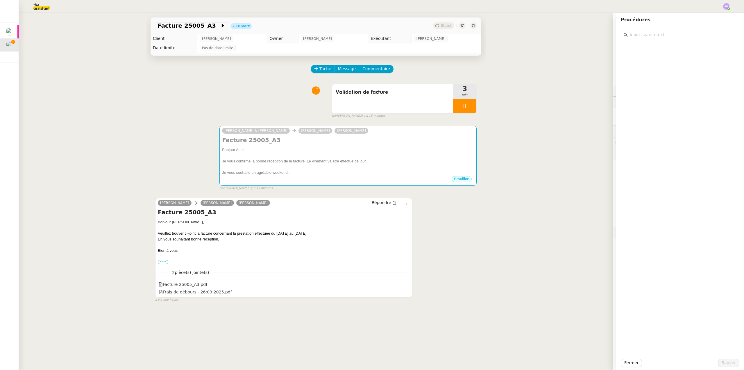
click at [648, 37] on input "text" at bounding box center [682, 35] width 109 height 8
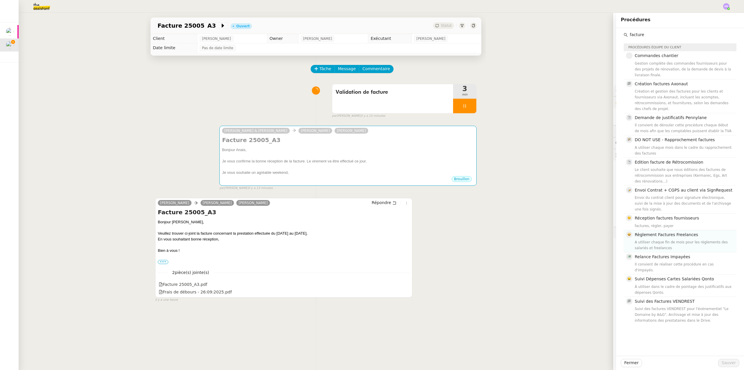
type input "facture"
click at [674, 239] on div "A utiliser chaque fin de mois pour les règlements des salariés et freelances" at bounding box center [684, 245] width 98 height 12
click at [723, 360] on span "Sauver" at bounding box center [729, 362] width 14 height 7
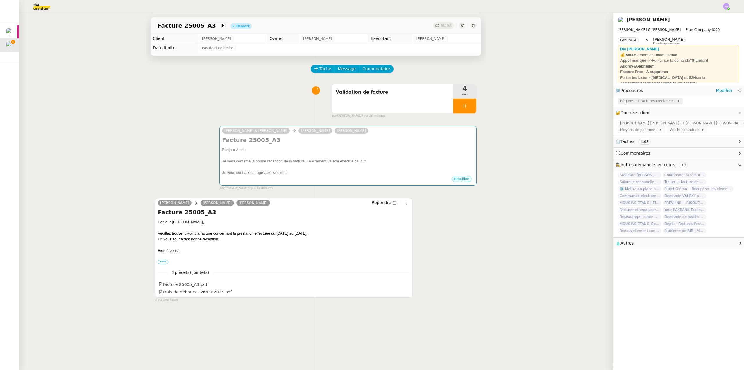
click at [643, 102] on span "Règlement Factures Freelances" at bounding box center [649, 101] width 57 height 6
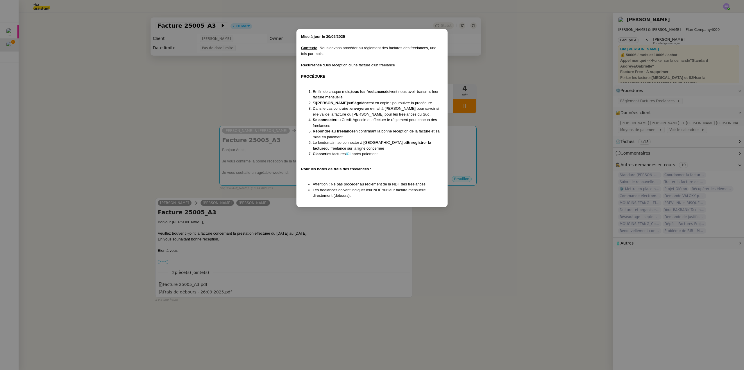
click at [350, 152] on strong "ICI" at bounding box center [348, 154] width 5 height 4
click at [116, 69] on nz-modal-container "﻿Mise à jour le [DATE] Contexte : Nous devons procéder au règlement des facture…" at bounding box center [372, 185] width 744 height 370
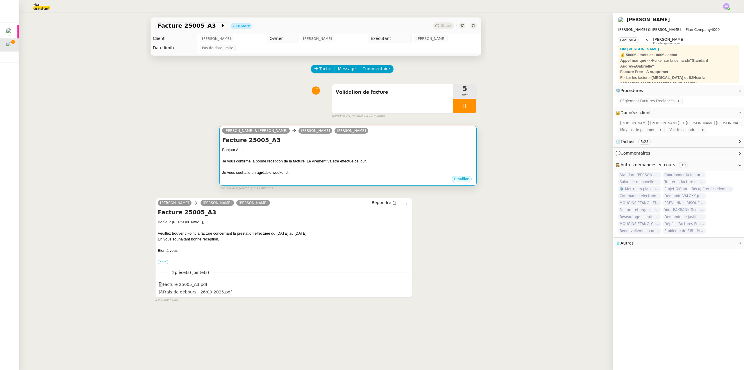
click at [303, 165] on div at bounding box center [348, 167] width 252 height 6
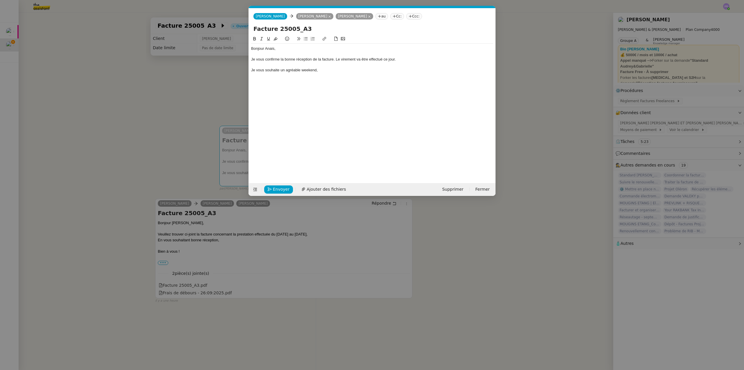
scroll to position [0, 12]
click at [278, 188] on span "Envoyer" at bounding box center [281, 189] width 17 height 7
click at [278, 188] on span "Confirmer l'envoi" at bounding box center [290, 189] width 35 height 7
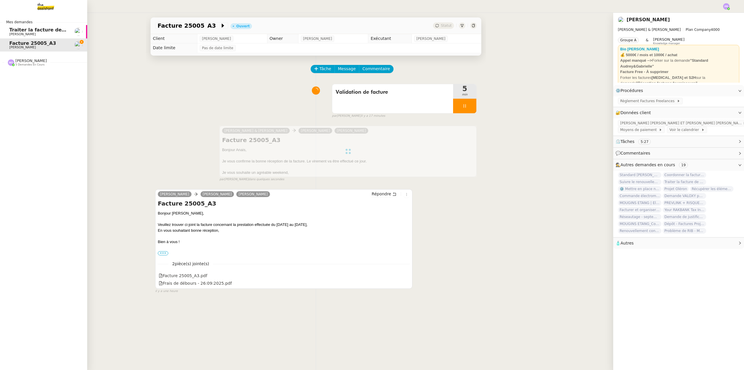
click at [33, 66] on div "[PERSON_NAME] 5 demandes en cours" at bounding box center [43, 59] width 87 height 17
click at [42, 88] on span "Suivre le renouvellement produit Trimble" at bounding box center [64, 87] width 111 height 6
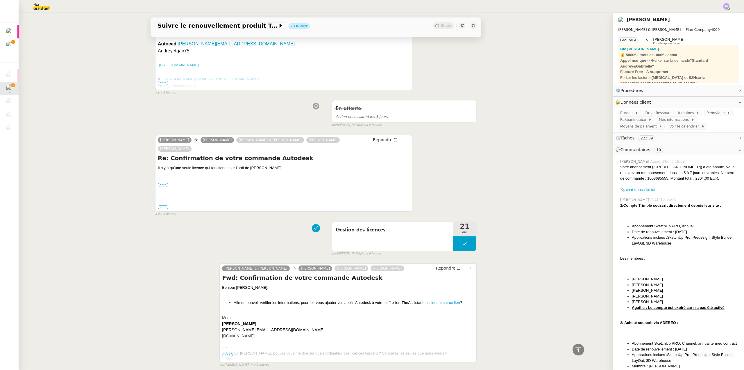
scroll to position [1163, 0]
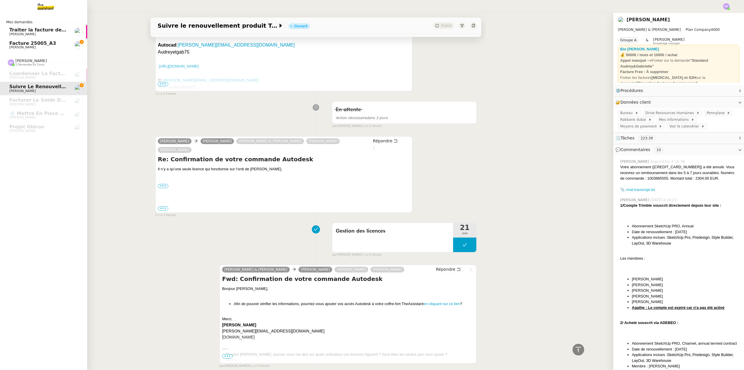
click at [57, 43] on span "Facture 25005_A3" at bounding box center [38, 43] width 59 height 5
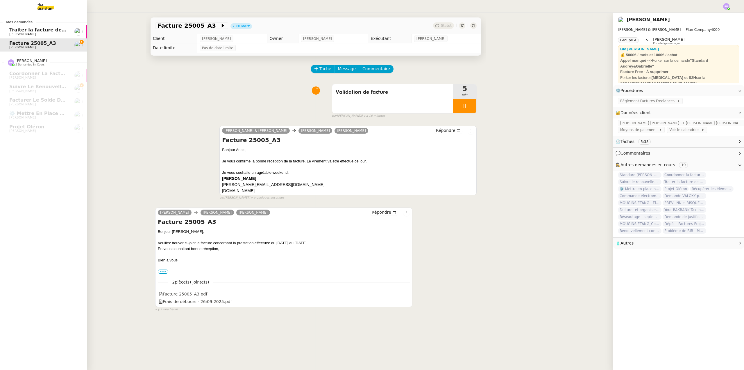
click at [49, 33] on span "[PERSON_NAME]" at bounding box center [38, 34] width 59 height 3
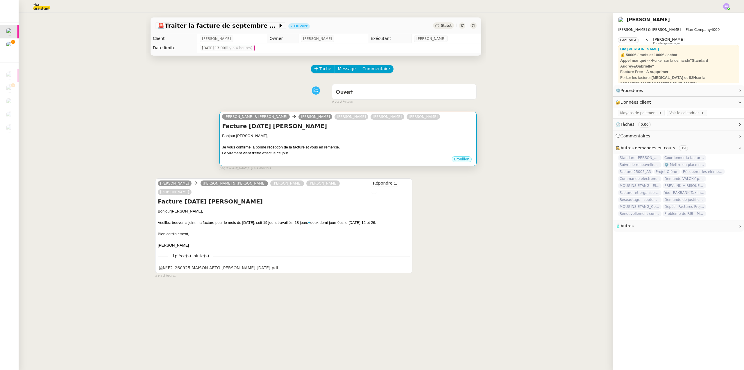
click at [309, 150] on div "Je vous confirme la bonne réception de la facture et vous en remercie." at bounding box center [348, 147] width 252 height 6
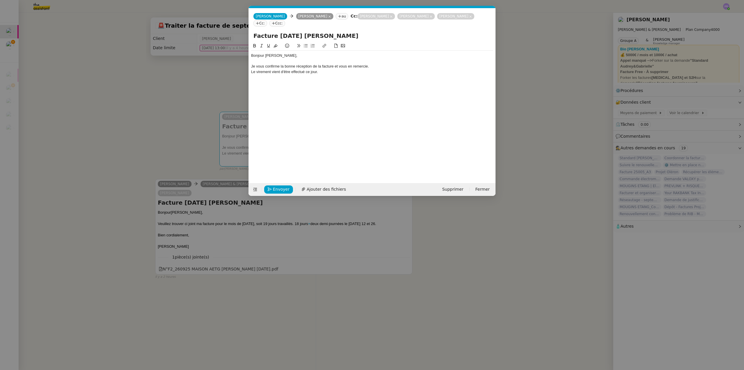
scroll to position [0, 12]
click at [11, 41] on nz-modal-container "Service TA - VOYAGE - PROPOSITION GLOBALE A utiliser dans le cadre de propositi…" at bounding box center [372, 185] width 744 height 370
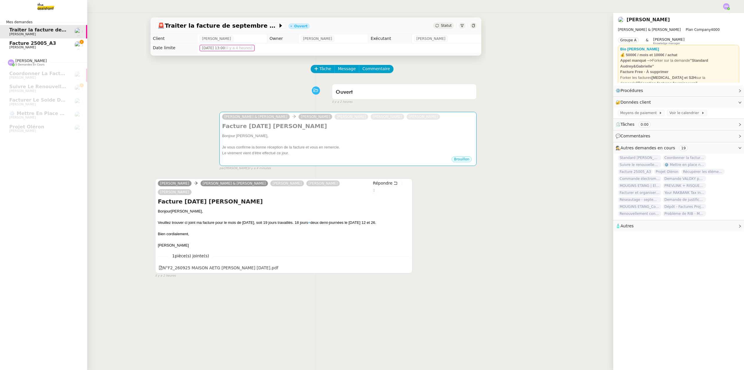
click at [4, 41] on link "Facture 25005_A3 [PERSON_NAME]" at bounding box center [43, 44] width 87 height 13
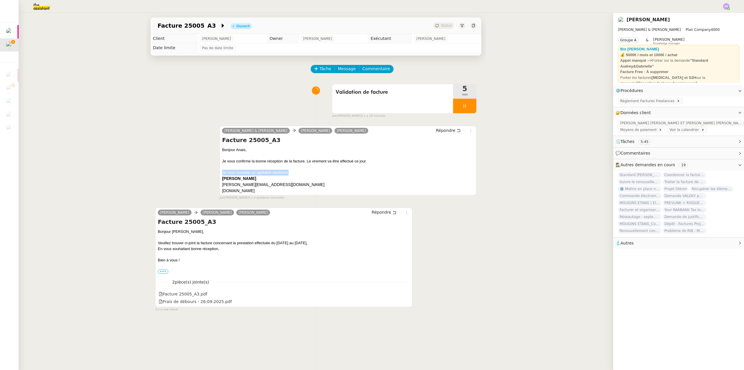
copy div "Je vous souhaite un agréable weekend,"
drag, startPoint x: 285, startPoint y: 173, endPoint x: 219, endPoint y: 172, distance: 66.3
click at [220, 172] on div "[PERSON_NAME] & [PERSON_NAME] [PERSON_NAME] Répondre Facture 25005_A3 Bonjour A…" at bounding box center [348, 161] width 257 height 70
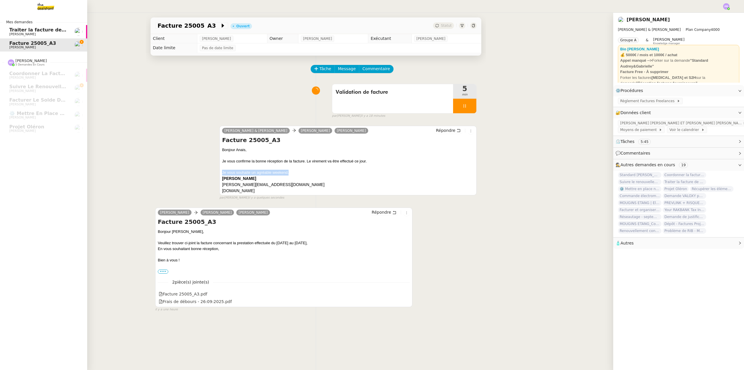
click at [26, 31] on span "Traiter la facture de septembre 2025" at bounding box center [57, 30] width 97 height 6
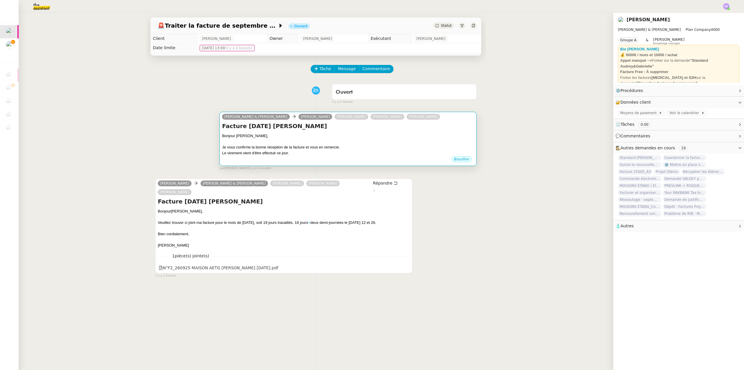
click at [277, 149] on div "Je vous confirme la bonne réception de la facture et vous en remercie." at bounding box center [348, 147] width 252 height 6
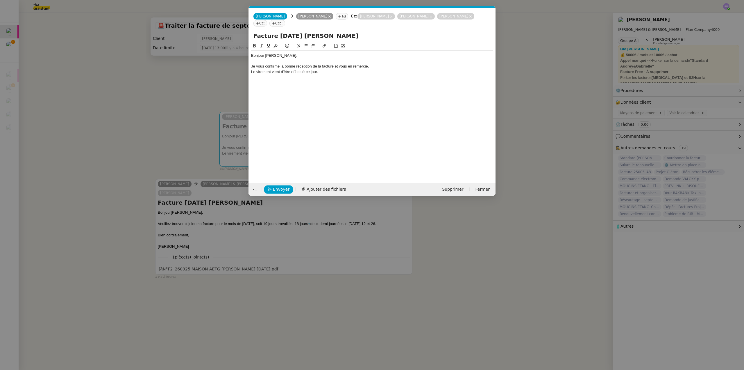
scroll to position [0, 12]
click at [332, 69] on div "Le virement vient d'être effectué ce jour." at bounding box center [372, 71] width 242 height 5
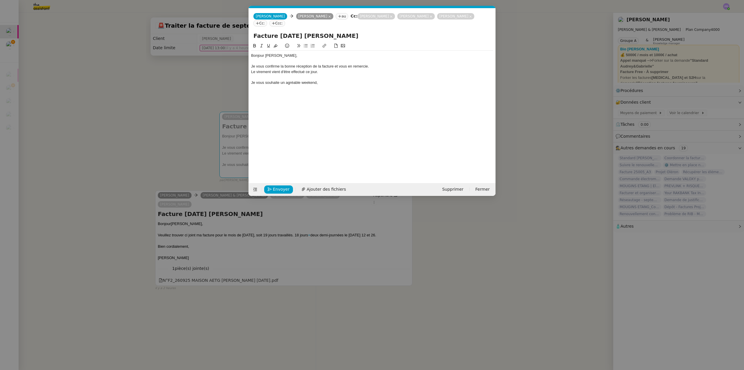
click at [181, 88] on nz-modal-container "Service TA - VOYAGE - PROPOSITION GLOBALE A utiliser dans le cadre de propositi…" at bounding box center [372, 185] width 744 height 370
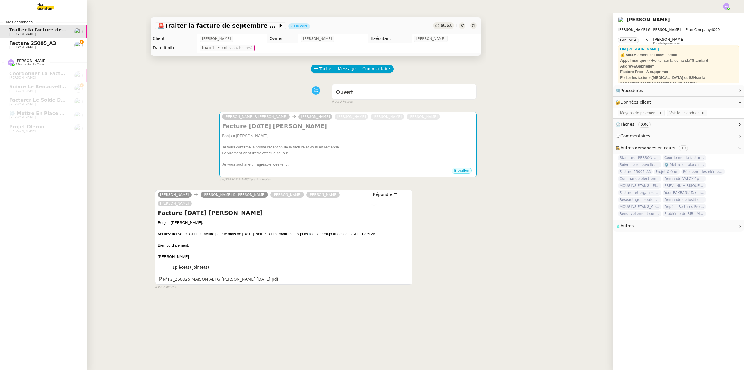
click at [45, 42] on span "Facture 25005_A3" at bounding box center [38, 43] width 59 height 5
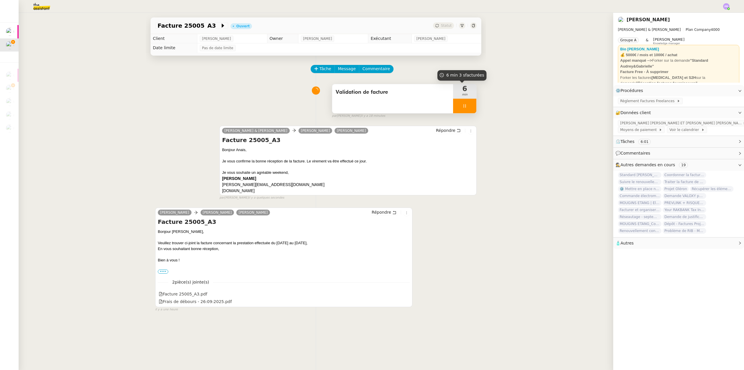
click at [466, 106] on div at bounding box center [464, 106] width 23 height 15
click at [468, 106] on icon at bounding box center [470, 106] width 5 height 5
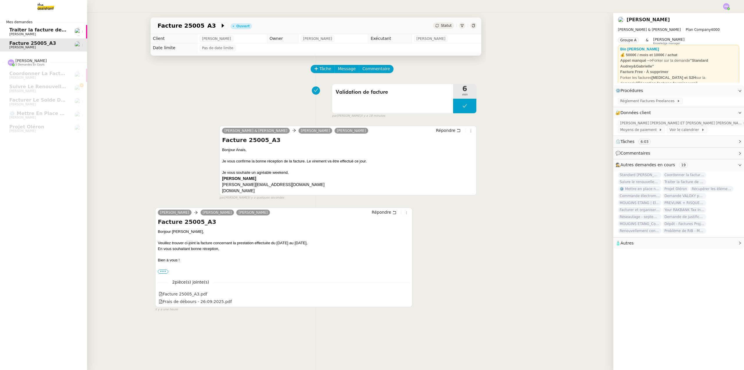
click at [22, 27] on span "Traiter la facture de septembre 2025" at bounding box center [57, 30] width 97 height 6
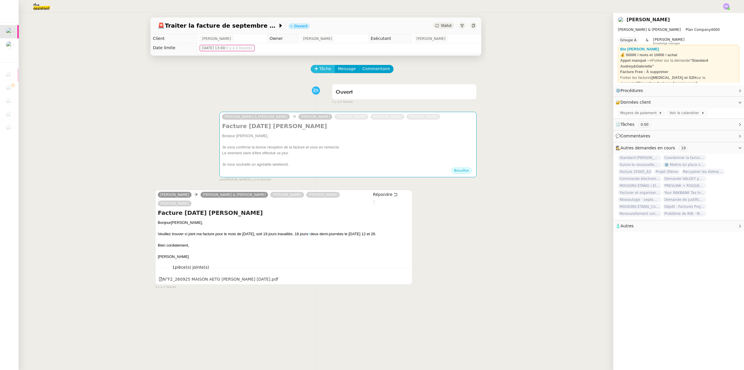
click at [320, 71] on span "Tâche" at bounding box center [326, 68] width 12 height 7
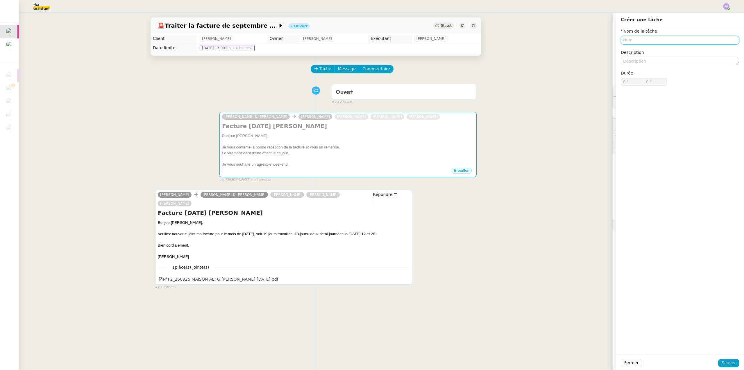
click at [633, 41] on input "text" at bounding box center [680, 40] width 119 height 8
click at [632, 50] on div "Facturation" at bounding box center [676, 50] width 114 height 5
type input "Facturation"
click at [723, 359] on span "Sauver" at bounding box center [729, 362] width 14 height 7
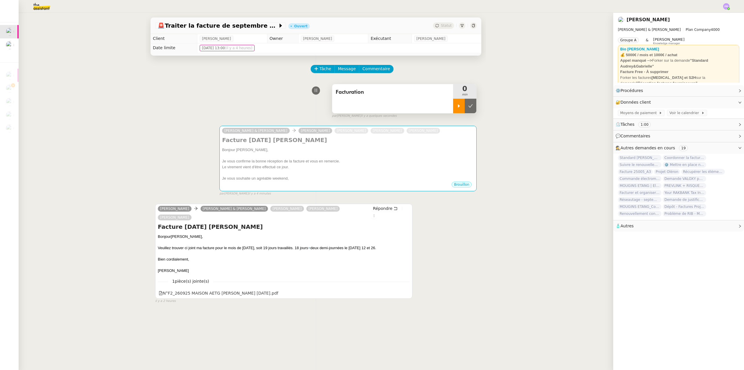
click at [457, 106] on icon at bounding box center [459, 106] width 5 height 5
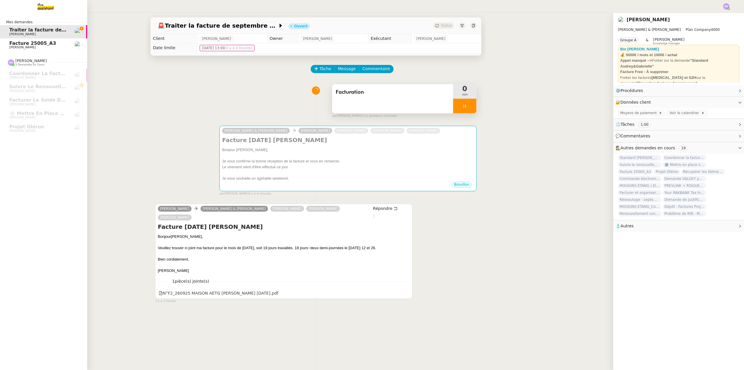
click at [31, 48] on span "[PERSON_NAME]" at bounding box center [22, 47] width 26 height 4
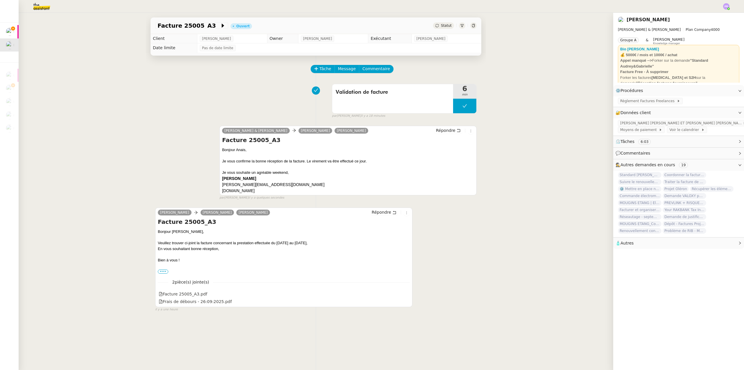
click at [441, 26] on span "Statut" at bounding box center [446, 26] width 11 height 4
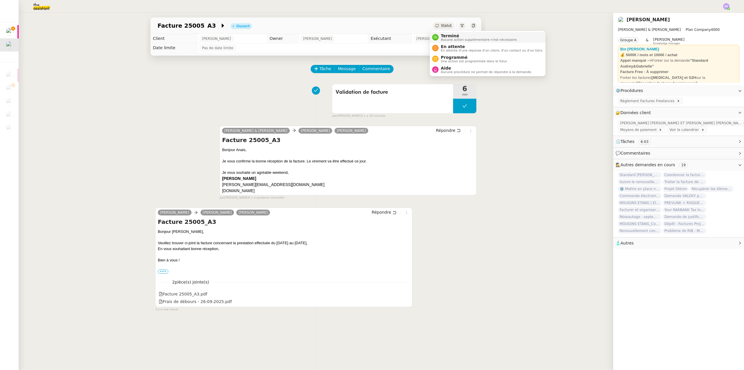
click at [454, 39] on span "Aucune action supplémentaire n'est nécessaire." at bounding box center [479, 39] width 77 height 3
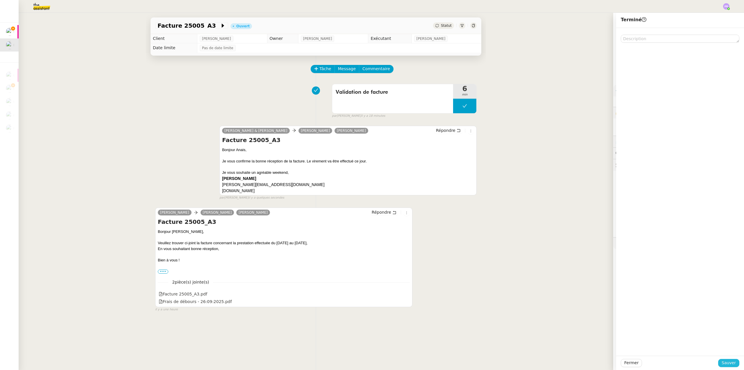
click at [727, 365] on span "Sauver" at bounding box center [729, 362] width 14 height 7
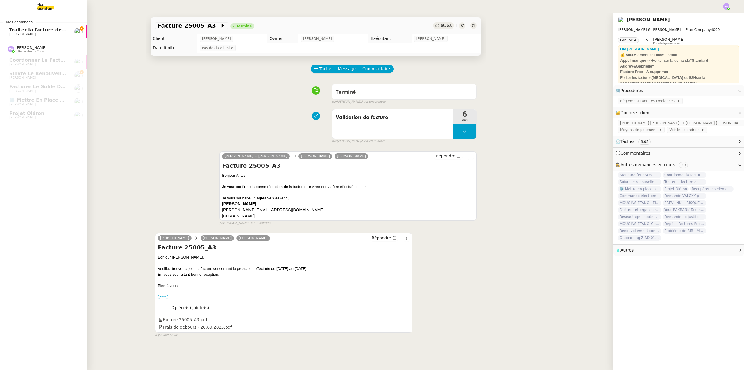
click at [58, 32] on span "Traiter la facture de septembre 2025" at bounding box center [57, 30] width 97 height 6
